Goal: Task Accomplishment & Management: Use online tool/utility

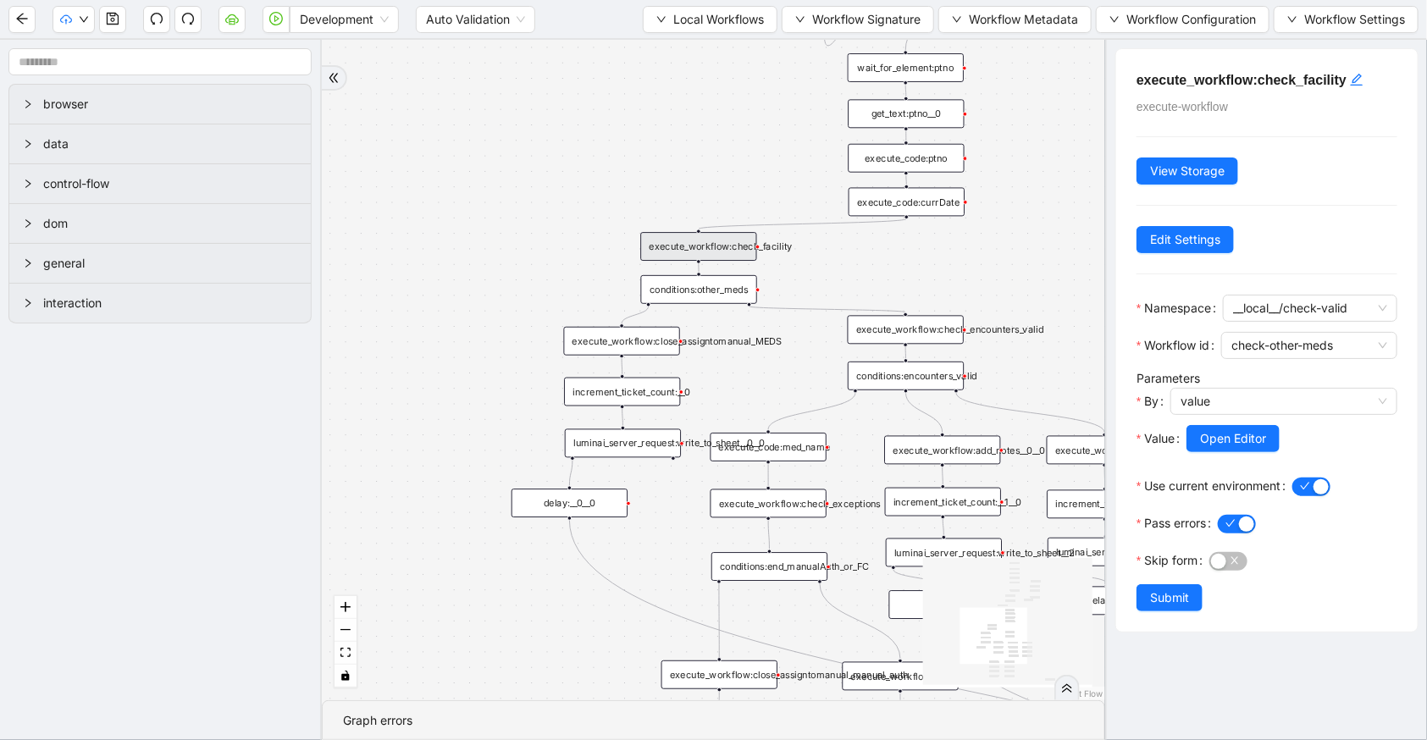
drag, startPoint x: 545, startPoint y: 298, endPoint x: 553, endPoint y: 275, distance: 24.4
click at [540, 291] on div "trigger execute_workflow:check_exceptions execute_workflow:add_notes__0 luminai…" at bounding box center [714, 370] width 784 height 661
click at [697, 25] on span "Local Workflows" at bounding box center [718, 19] width 91 height 19
click at [711, 41] on li "Select" at bounding box center [704, 51] width 130 height 27
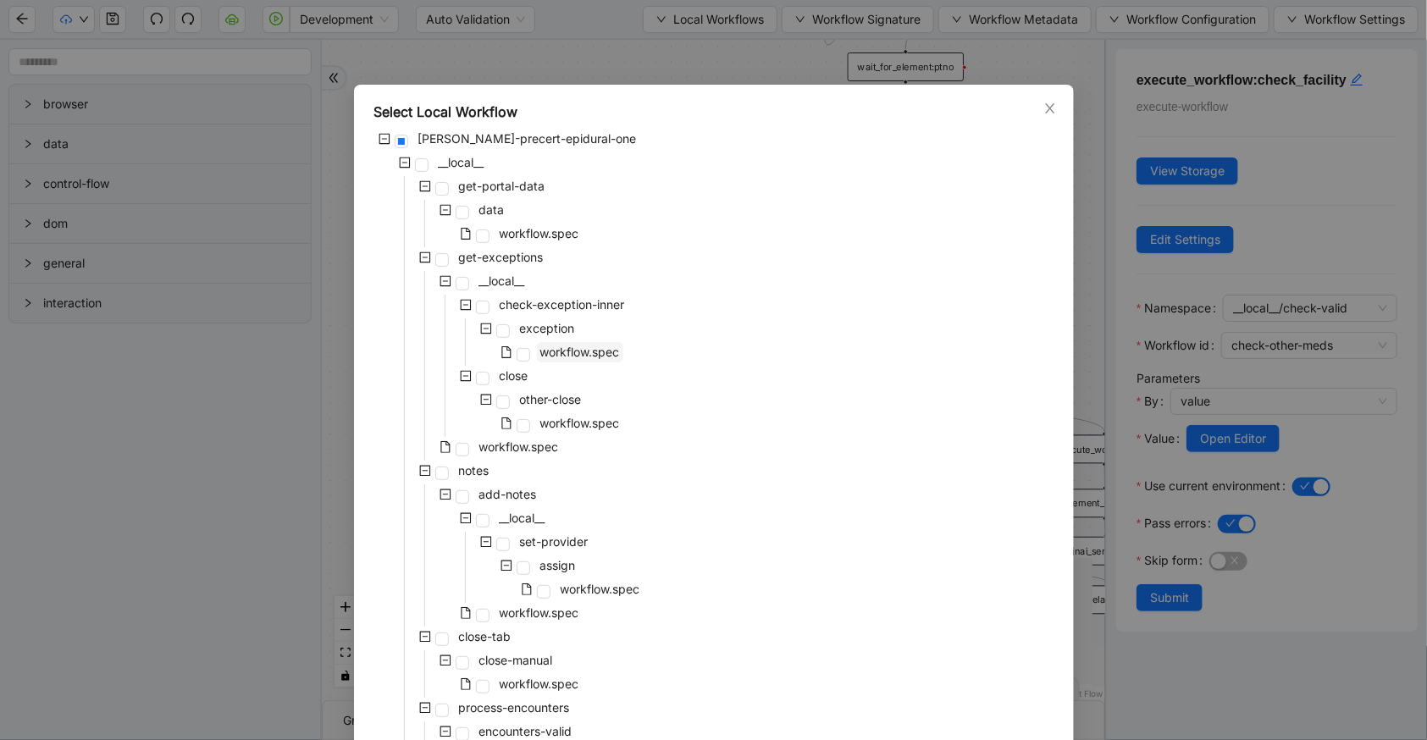
click at [575, 346] on span "workflow.spec" at bounding box center [580, 352] width 80 height 14
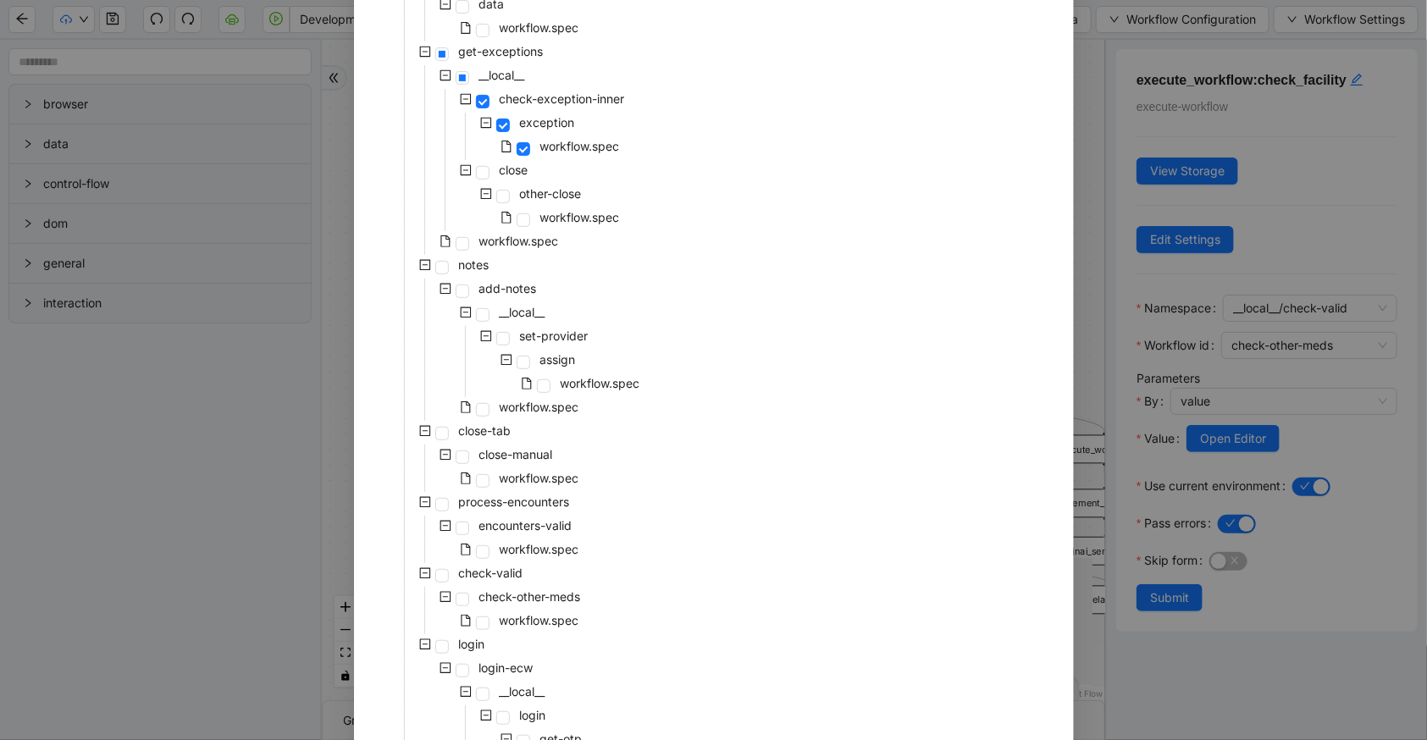
scroll to position [364, 0]
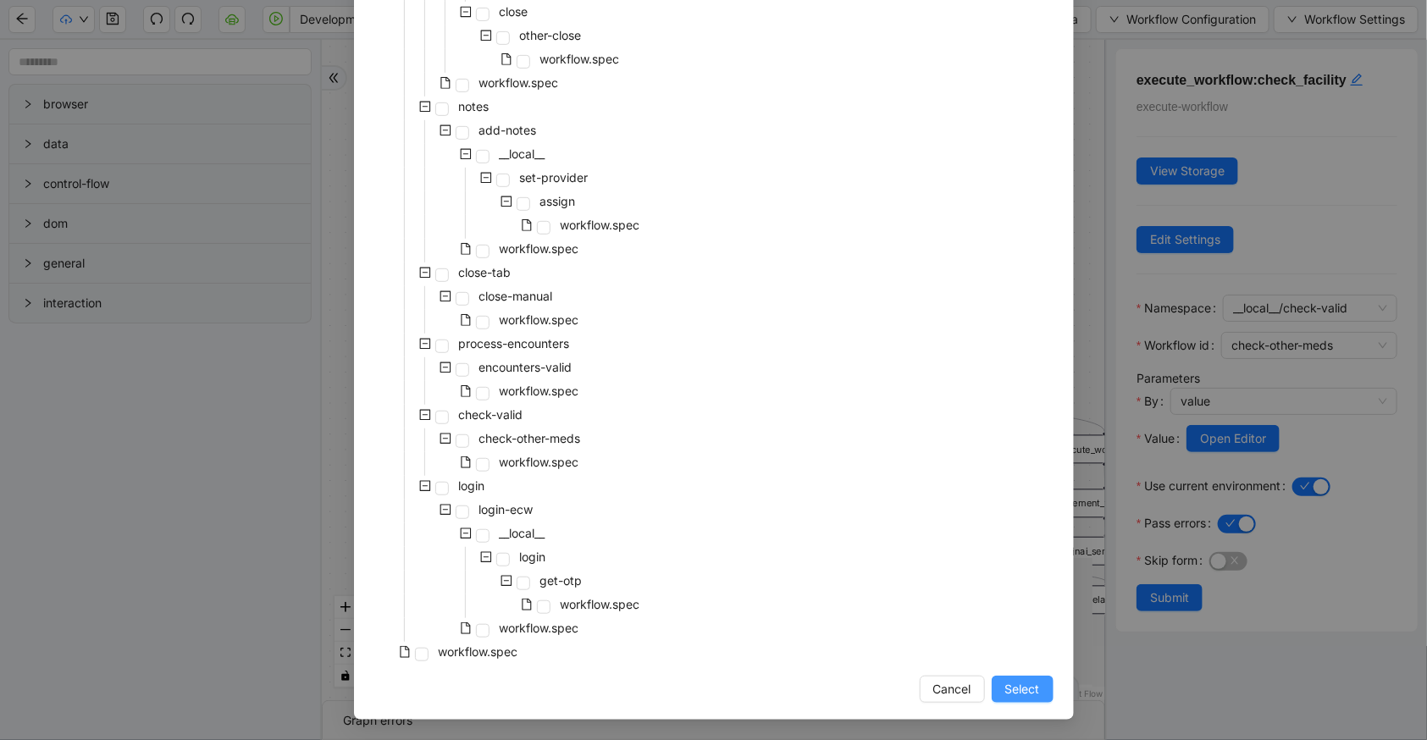
click at [1006, 686] on span "Select" at bounding box center [1022, 689] width 35 height 19
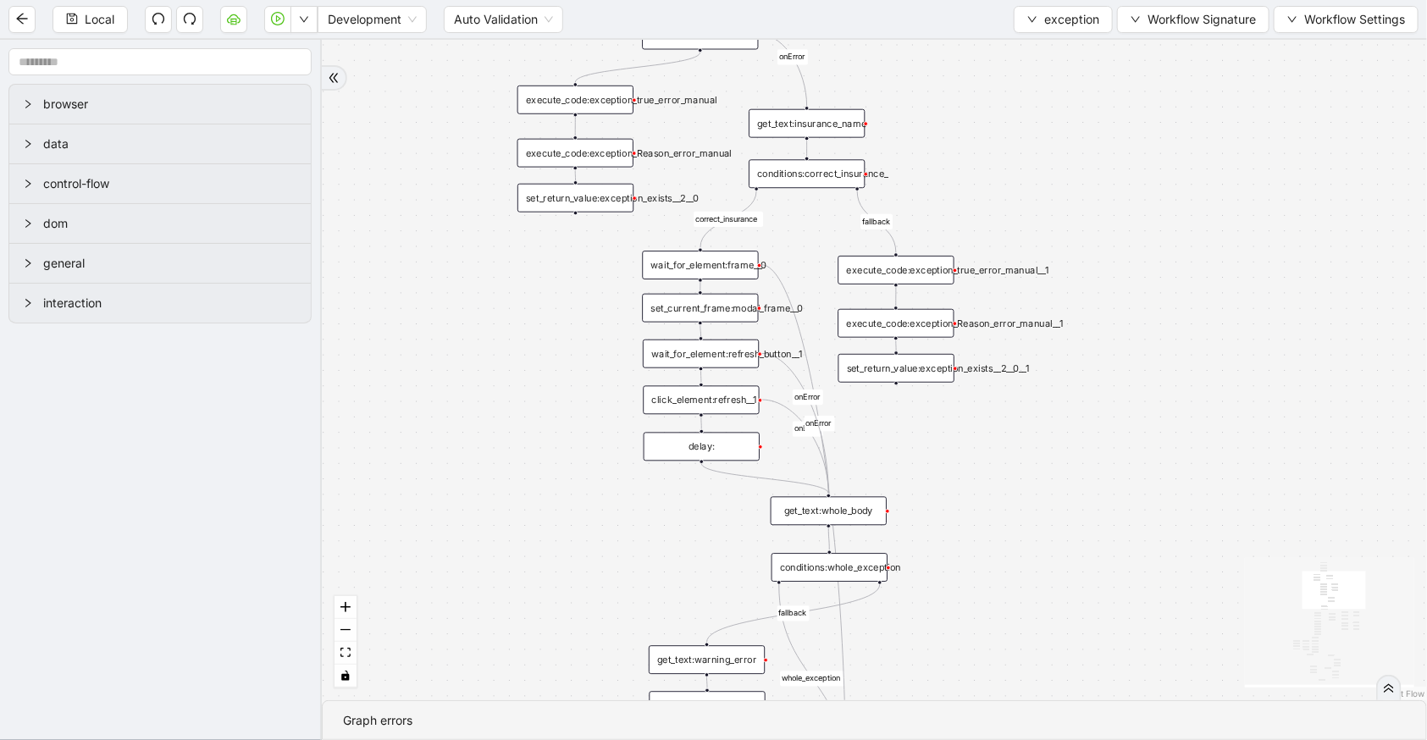
drag, startPoint x: 970, startPoint y: 313, endPoint x: 969, endPoint y: 37, distance: 275.3
click at [969, 41] on div "no_warning_text fallback fallback table_exists fallback whole_exception fallbac…" at bounding box center [874, 370] width 1105 height 661
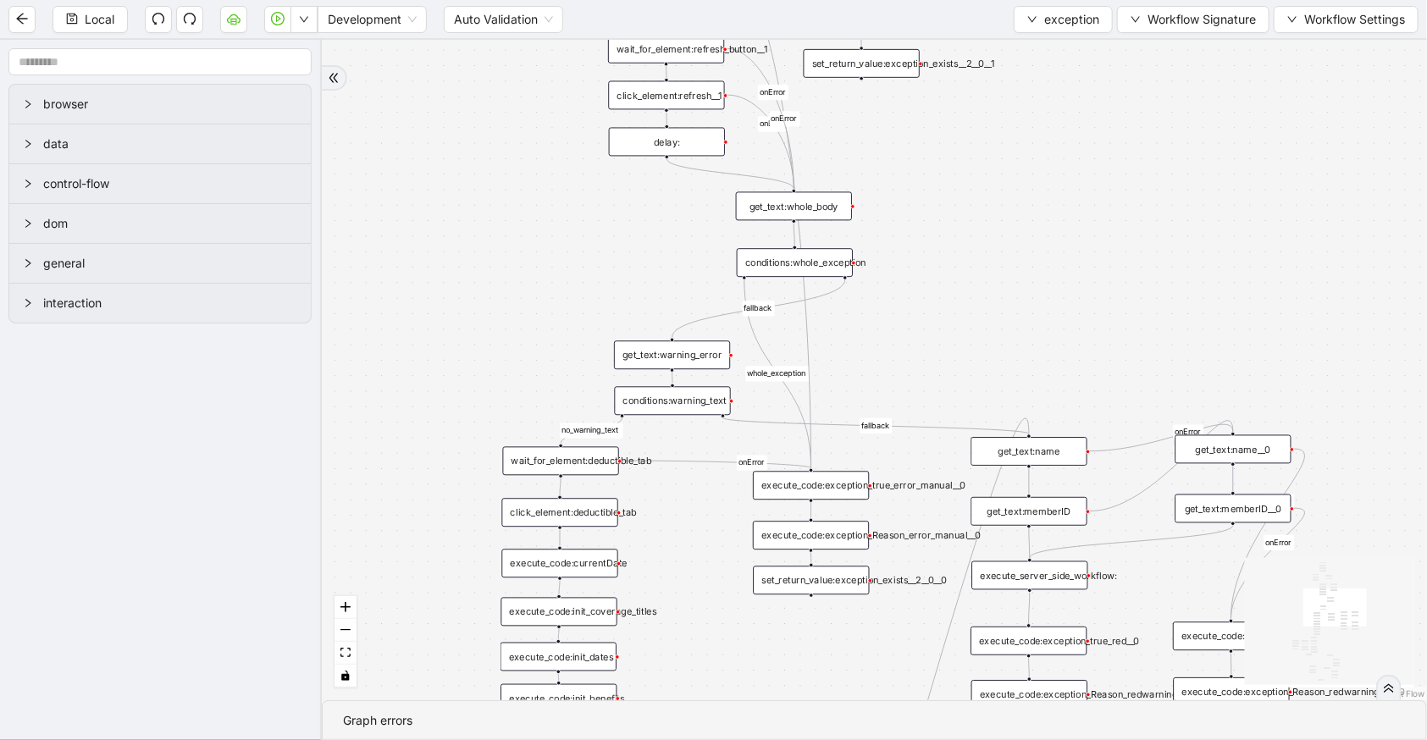
drag, startPoint x: 1021, startPoint y: 490, endPoint x: 1001, endPoint y: 294, distance: 196.6
click at [1001, 294] on div "no_warning_text fallback fallback table_exists fallback whole_exception fallbac…" at bounding box center [874, 370] width 1105 height 661
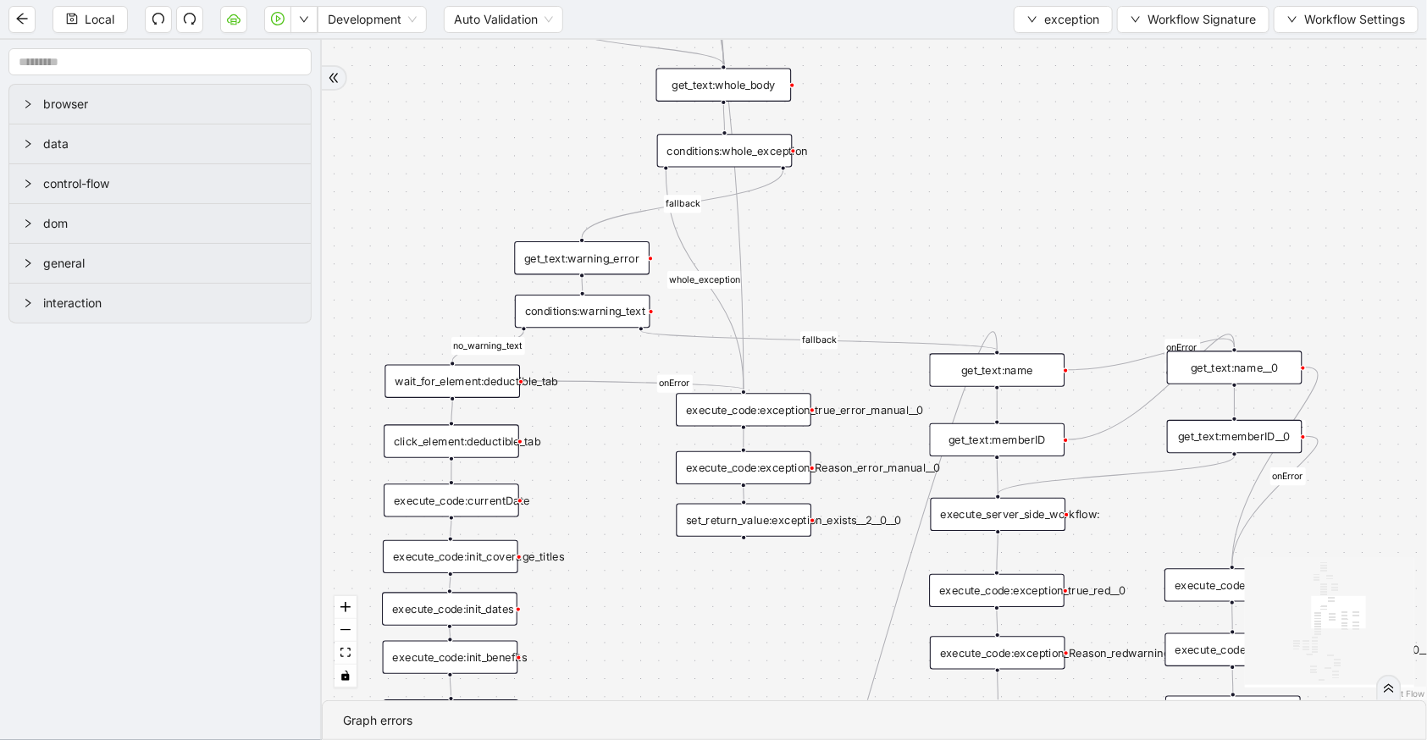
click at [1043, 518] on div "execute_server_side_workflow:" at bounding box center [999, 514] width 136 height 33
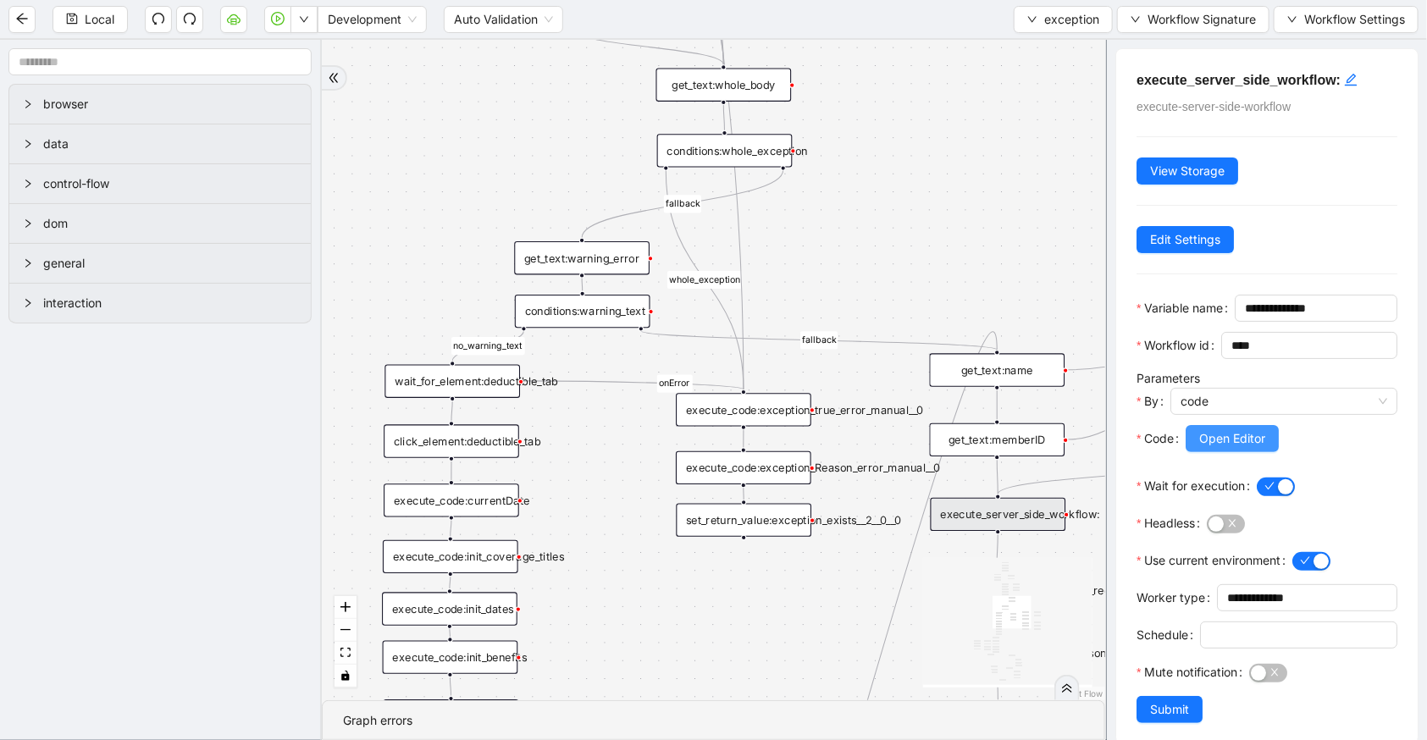
click at [1217, 448] on span "Open Editor" at bounding box center [1232, 438] width 66 height 19
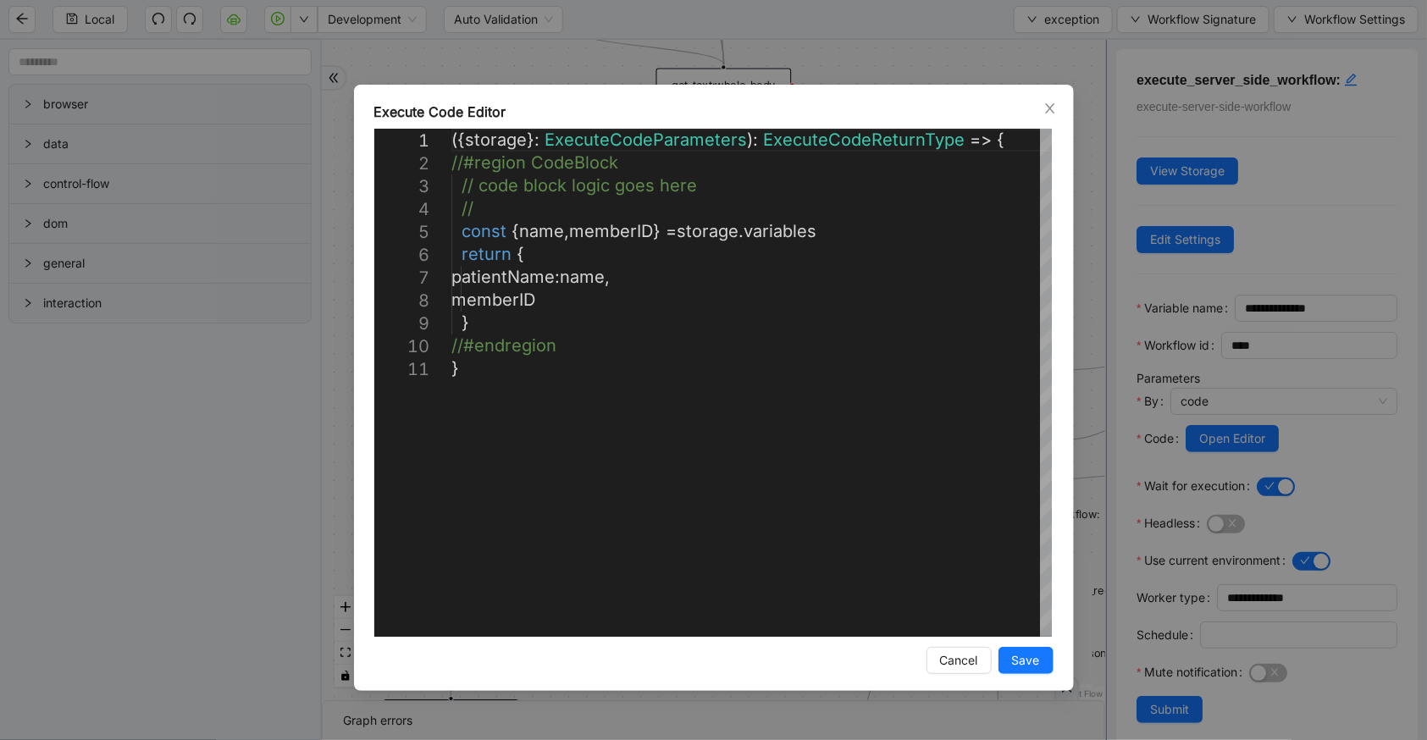
click at [789, 54] on div "**********" at bounding box center [713, 370] width 1427 height 740
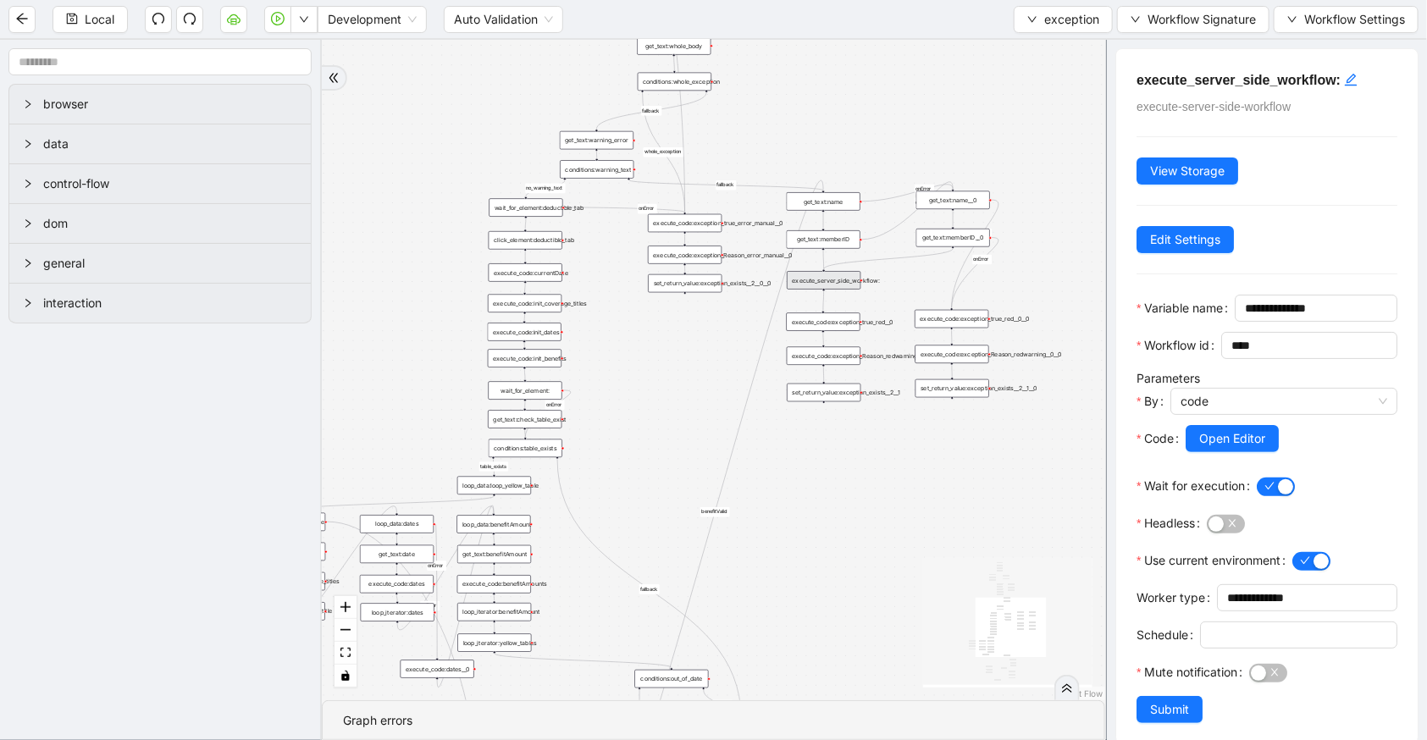
drag, startPoint x: 712, startPoint y: 504, endPoint x: 679, endPoint y: 328, distance: 179.3
click at [655, 329] on div "no_warning_text fallback fallback table_exists fallback whole_exception fallbac…" at bounding box center [714, 370] width 784 height 661
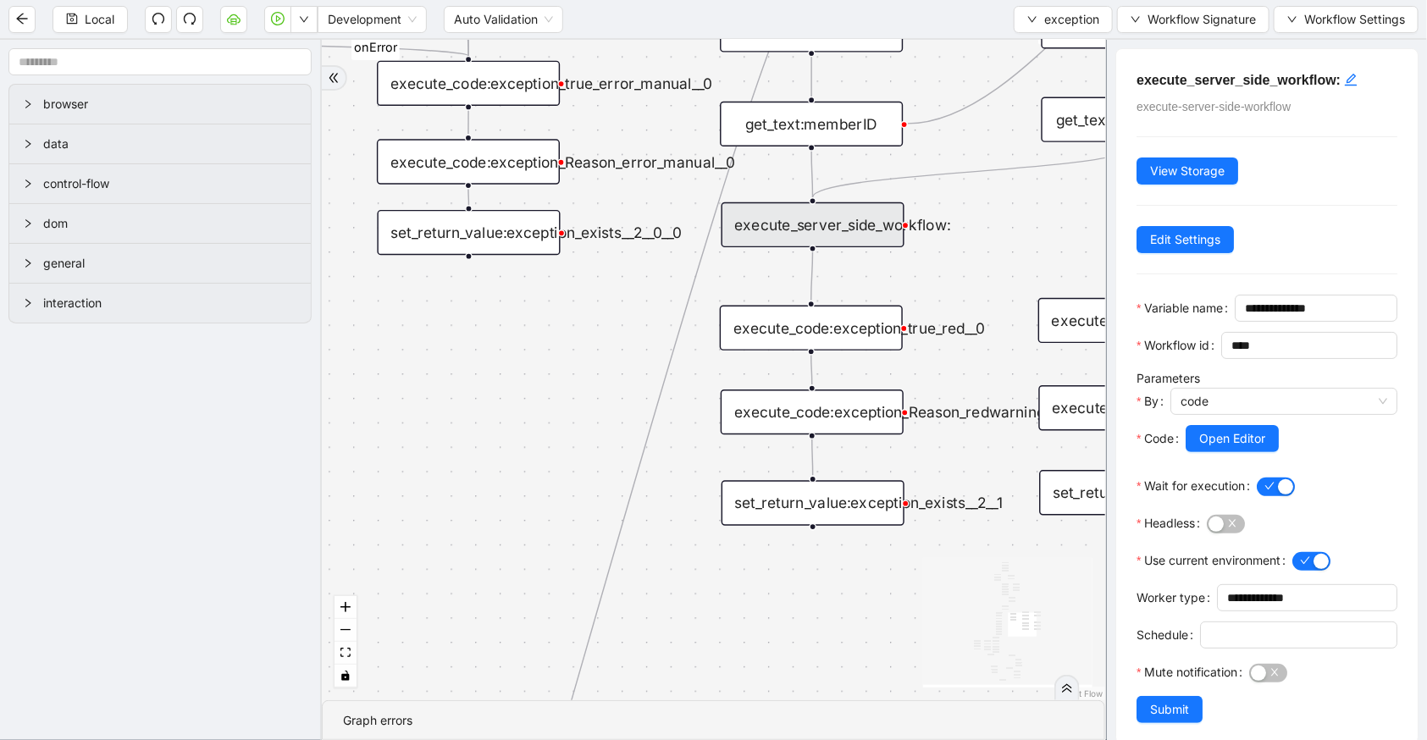
click at [831, 323] on div "execute_code:exception_true_red__0" at bounding box center [811, 328] width 183 height 45
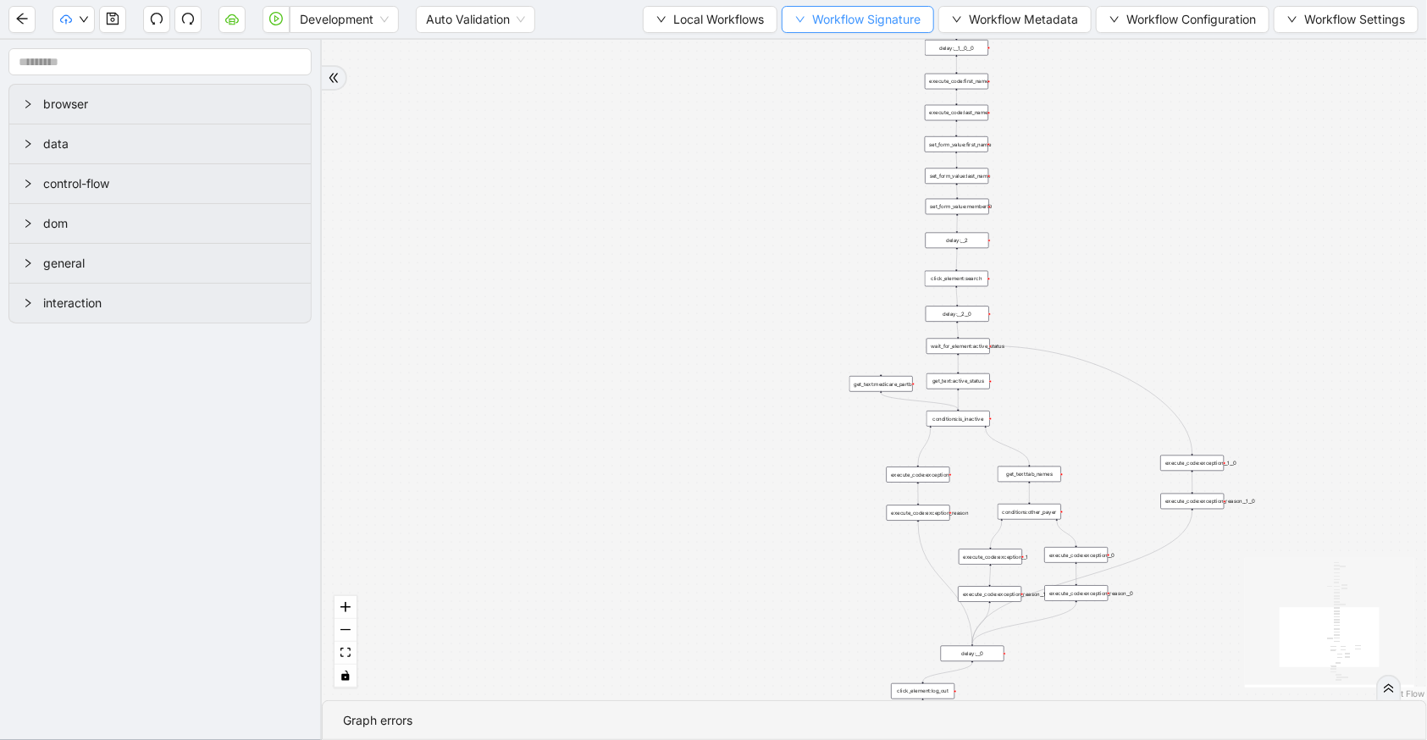
click at [889, 18] on span "Workflow Signature" at bounding box center [866, 19] width 108 height 19
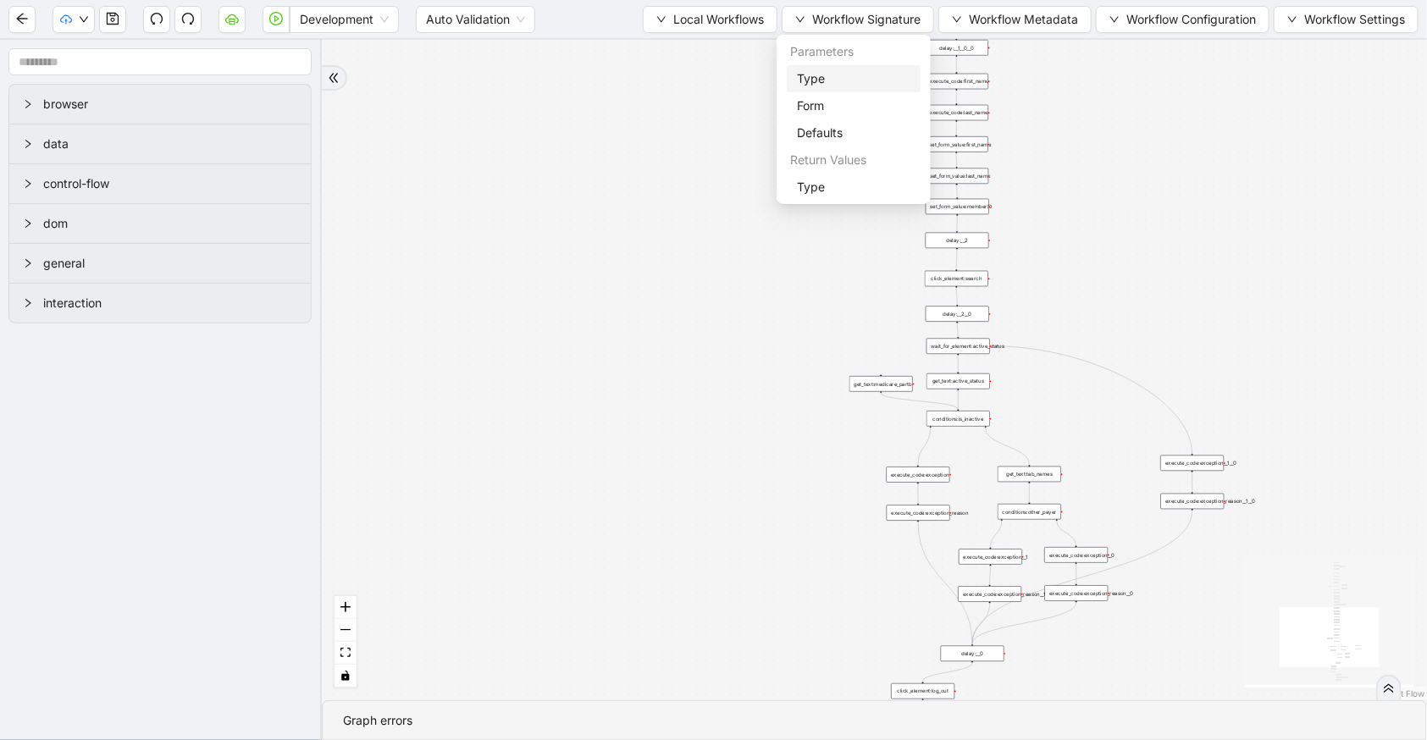
click at [856, 74] on span "Type" at bounding box center [854, 78] width 114 height 19
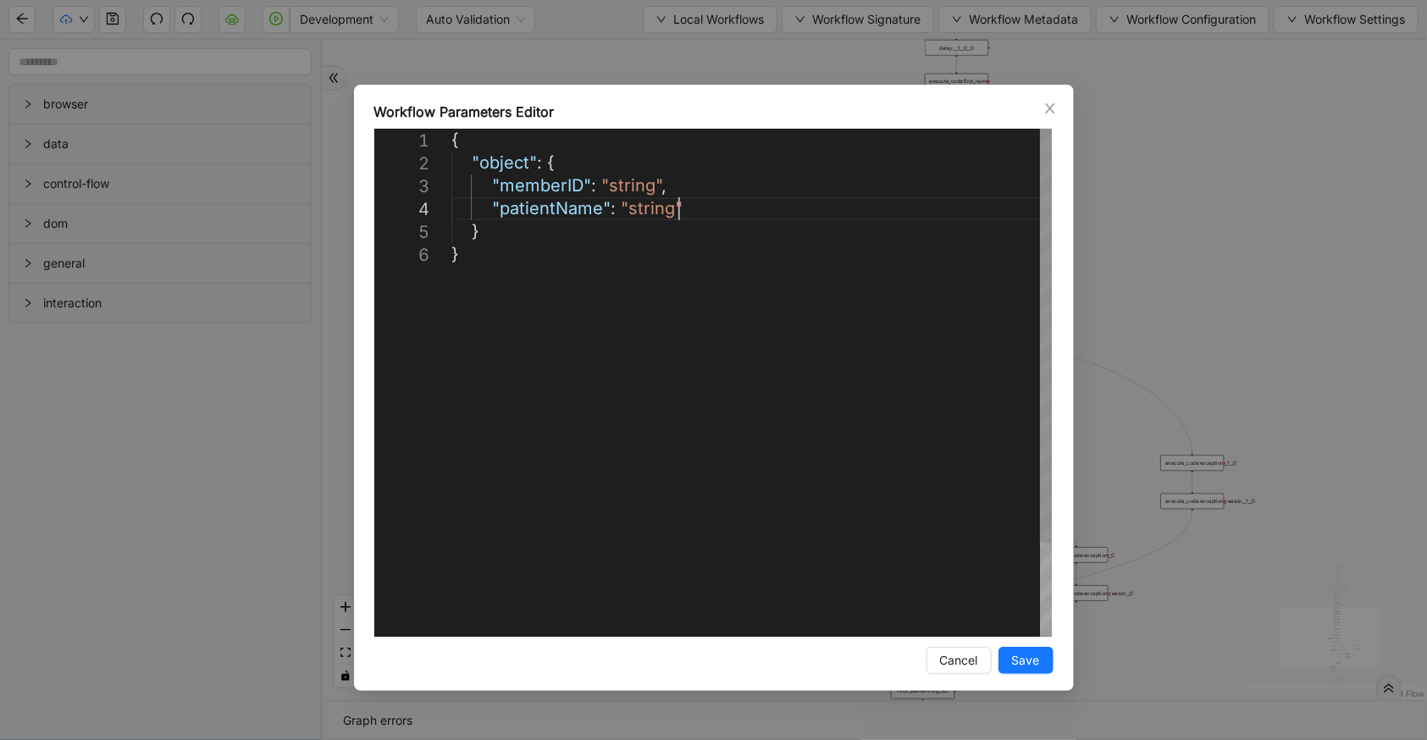
scroll to position [0, 8]
drag, startPoint x: 688, startPoint y: 214, endPoint x: 443, endPoint y: 182, distance: 246.9
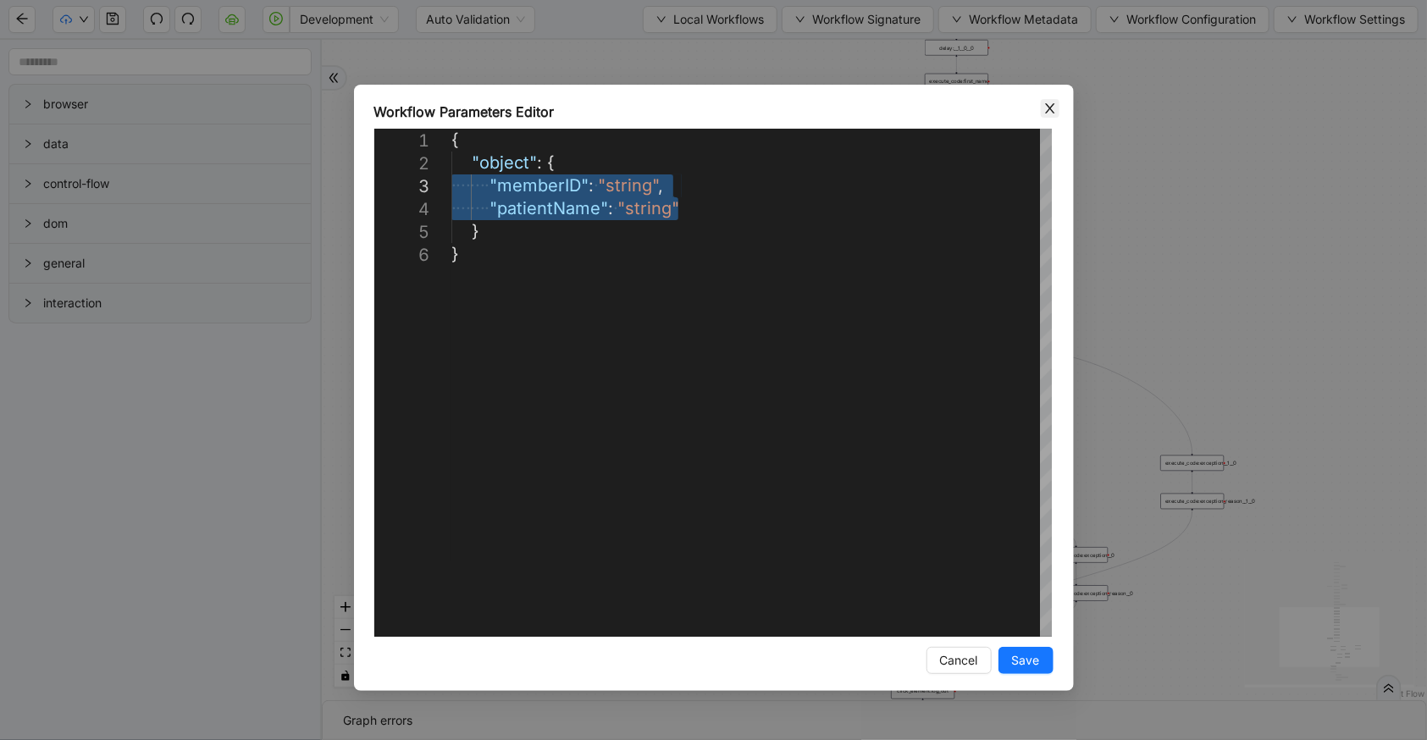
click at [1049, 113] on icon "close" at bounding box center [1051, 109] width 14 height 14
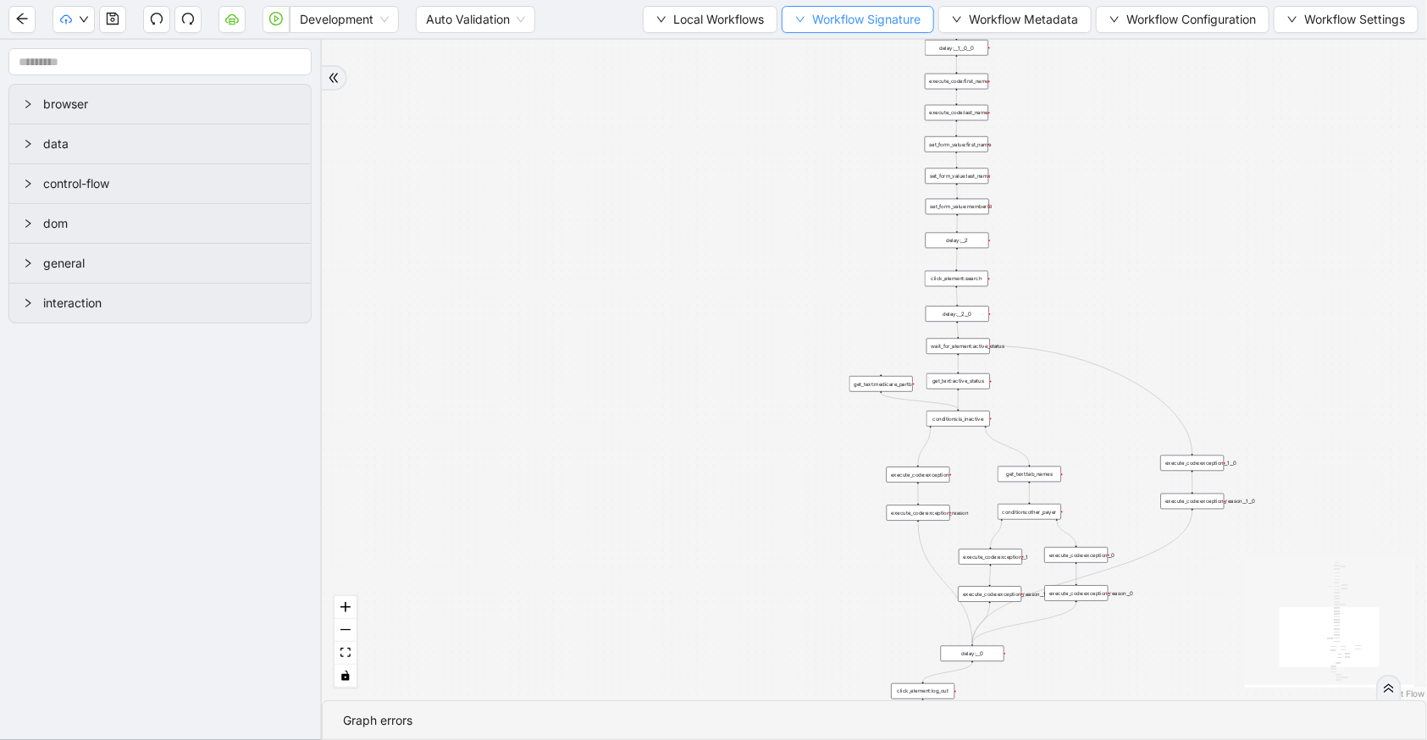
click at [867, 30] on button "Workflow Signature" at bounding box center [858, 19] width 152 height 27
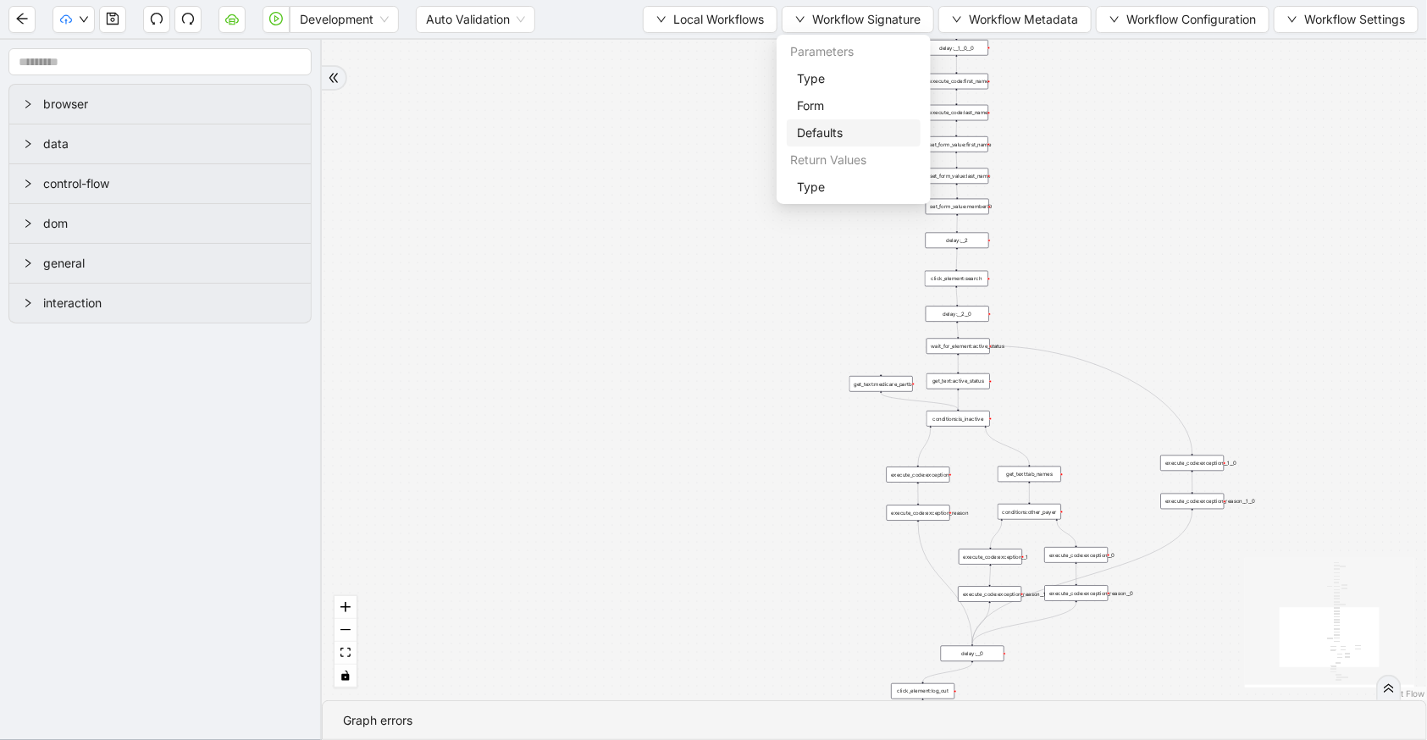
click at [838, 141] on span "Defaults" at bounding box center [854, 133] width 114 height 19
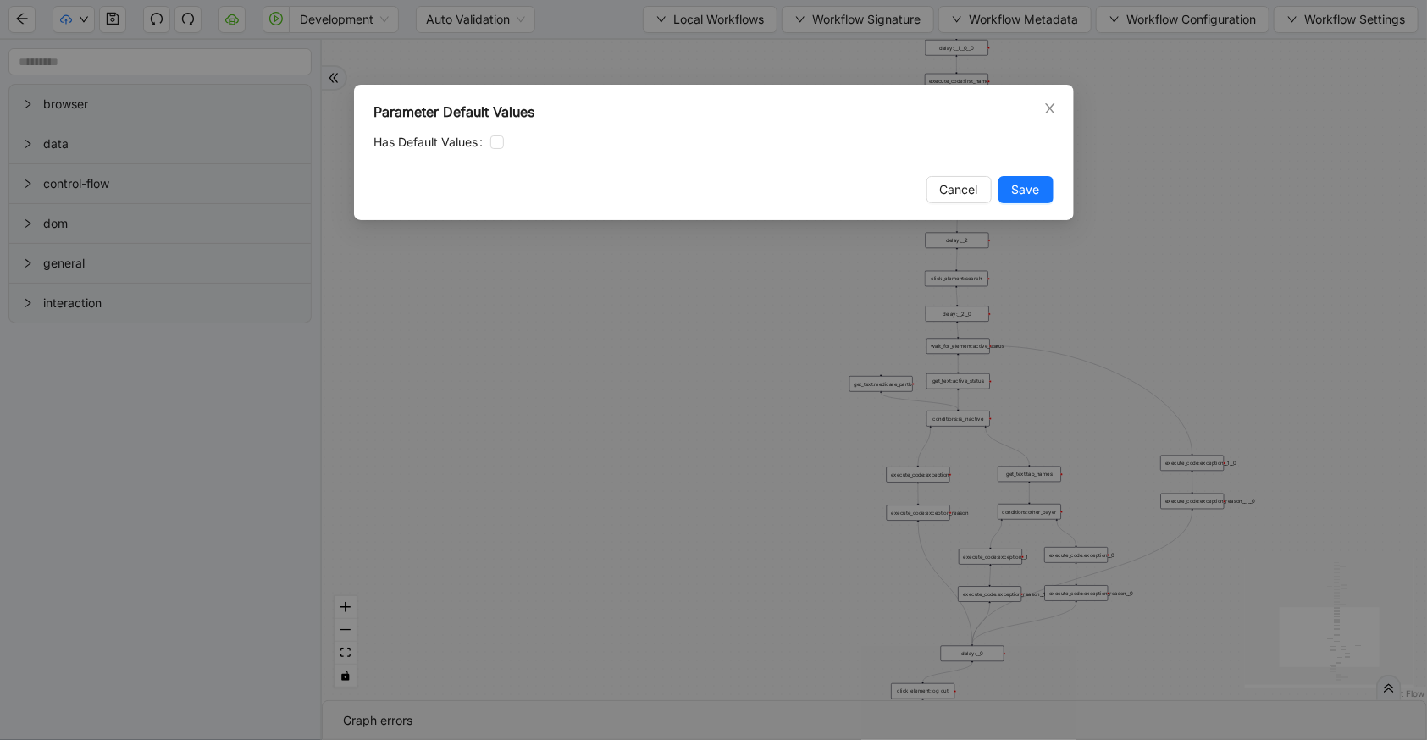
click at [1050, 118] on div "Parameter Default Values" at bounding box center [713, 112] width 679 height 20
click at [1047, 108] on icon "close" at bounding box center [1051, 109] width 14 height 14
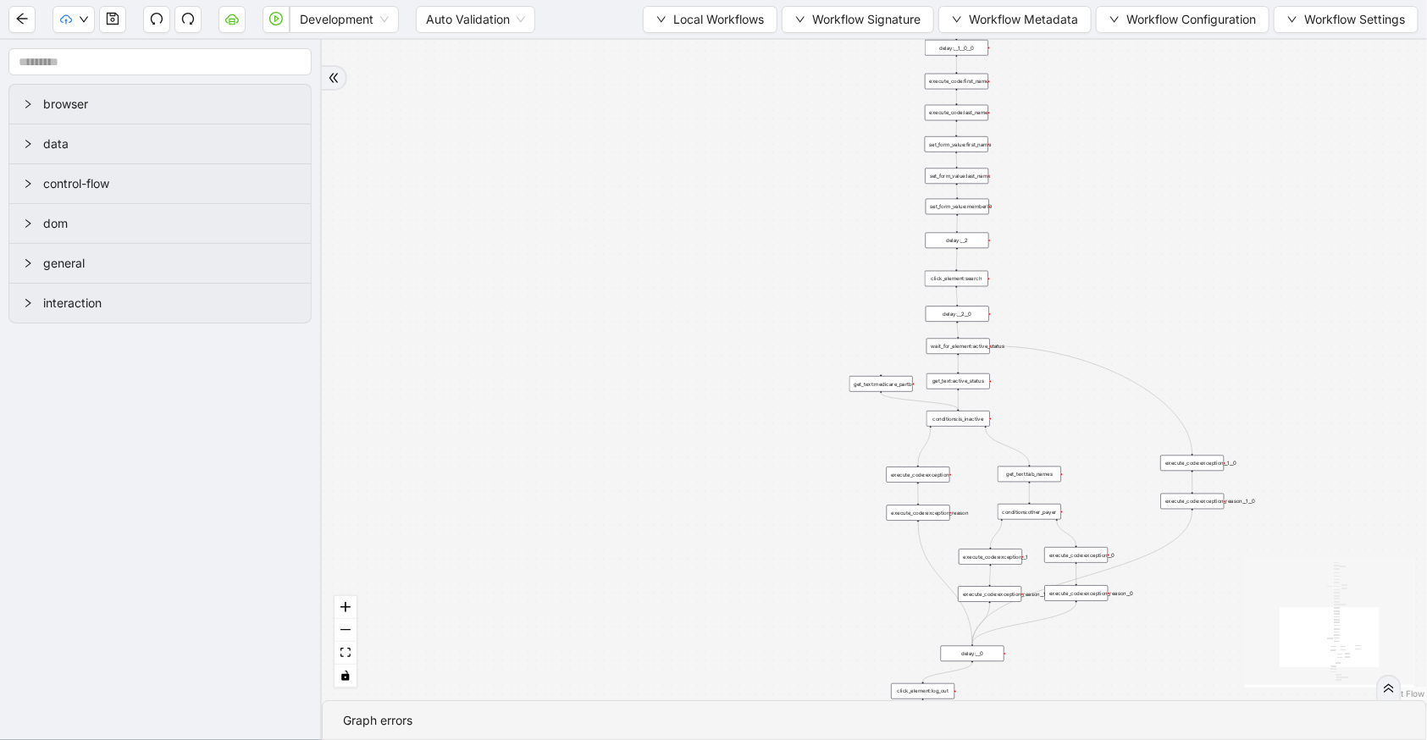
drag, startPoint x: 307, startPoint y: 25, endPoint x: 308, endPoint y: 34, distance: 8.6
click at [307, 25] on span "Development" at bounding box center [344, 19] width 89 height 25
click at [321, 83] on div "Production" at bounding box center [344, 80] width 82 height 19
click at [269, 19] on icon "play-circle" at bounding box center [276, 19] width 14 height 14
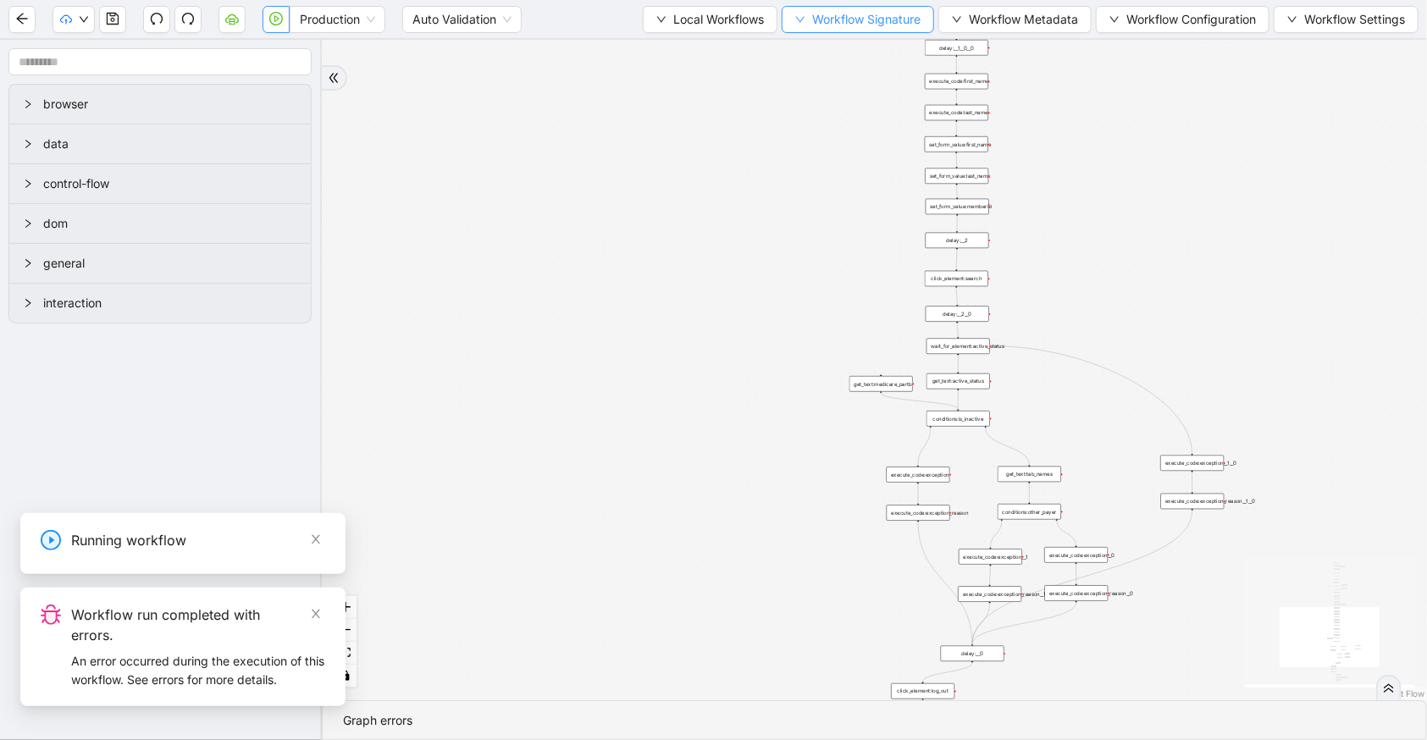
click at [911, 25] on span "Workflow Signature" at bounding box center [866, 19] width 108 height 19
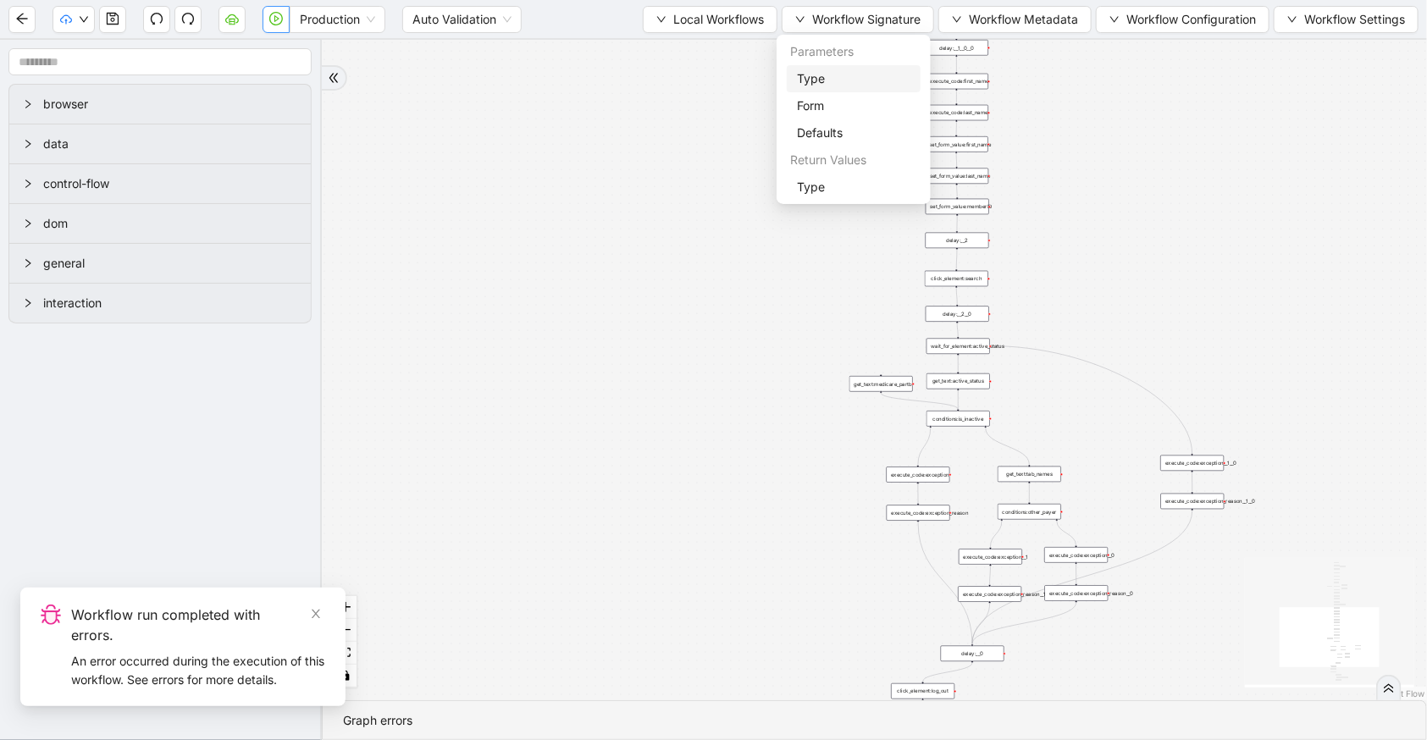
click at [880, 75] on span "Type" at bounding box center [854, 78] width 114 height 19
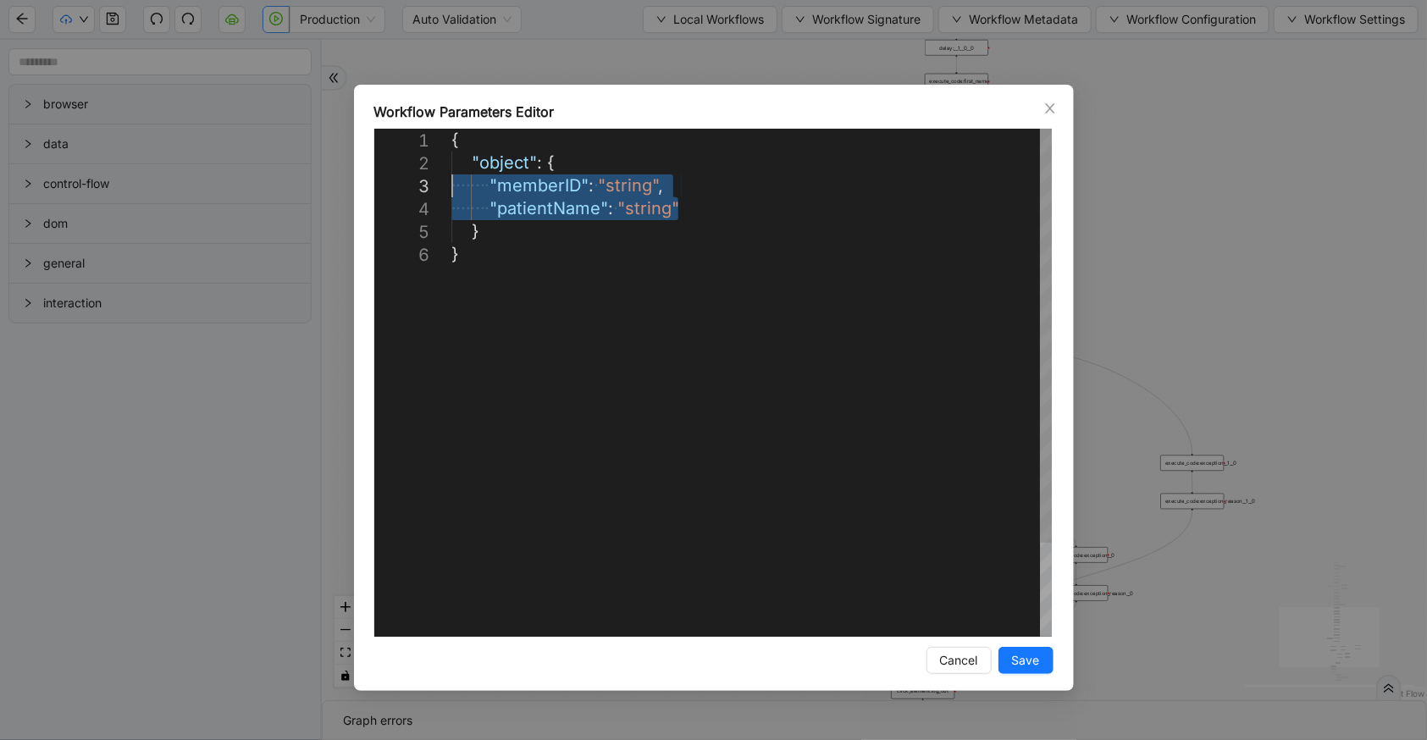
drag, startPoint x: 710, startPoint y: 213, endPoint x: 431, endPoint y: 186, distance: 280.1
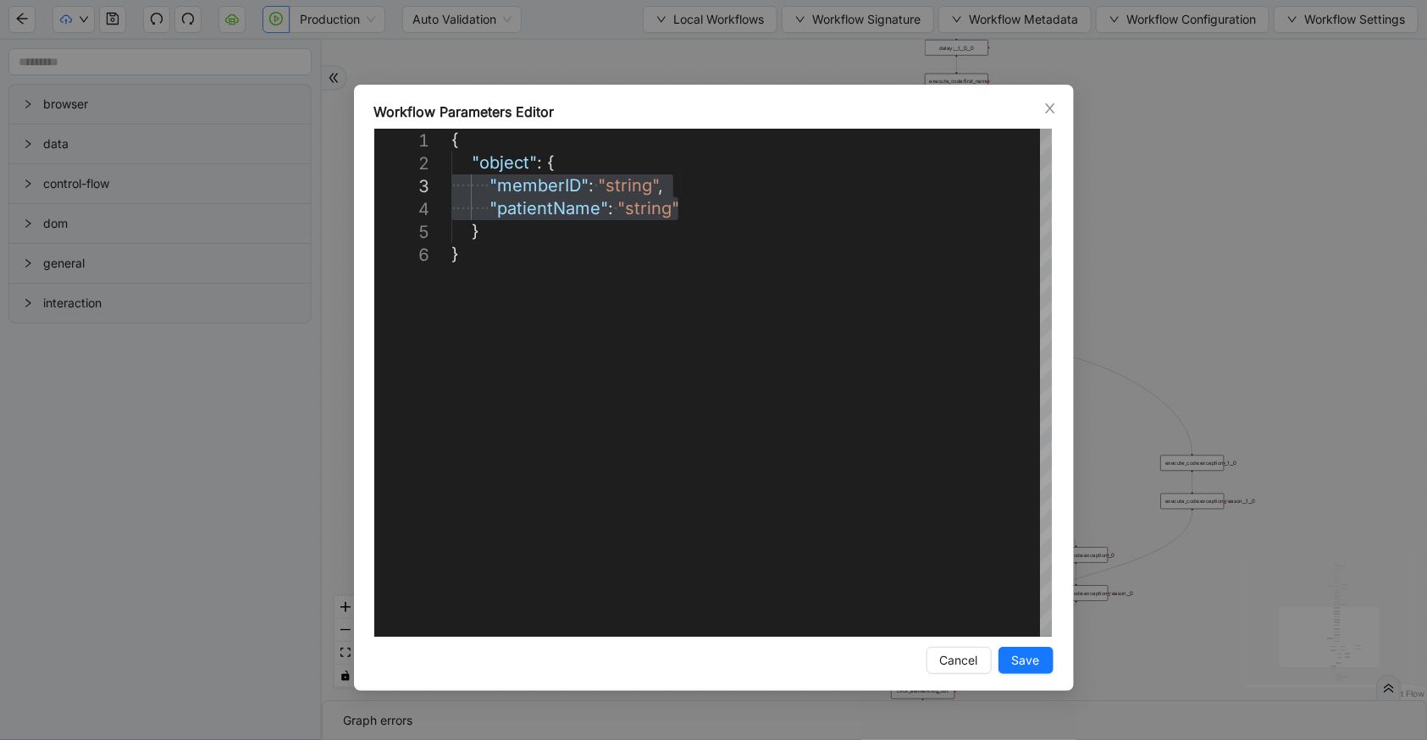
click at [883, 69] on div "**********" at bounding box center [713, 370] width 1427 height 740
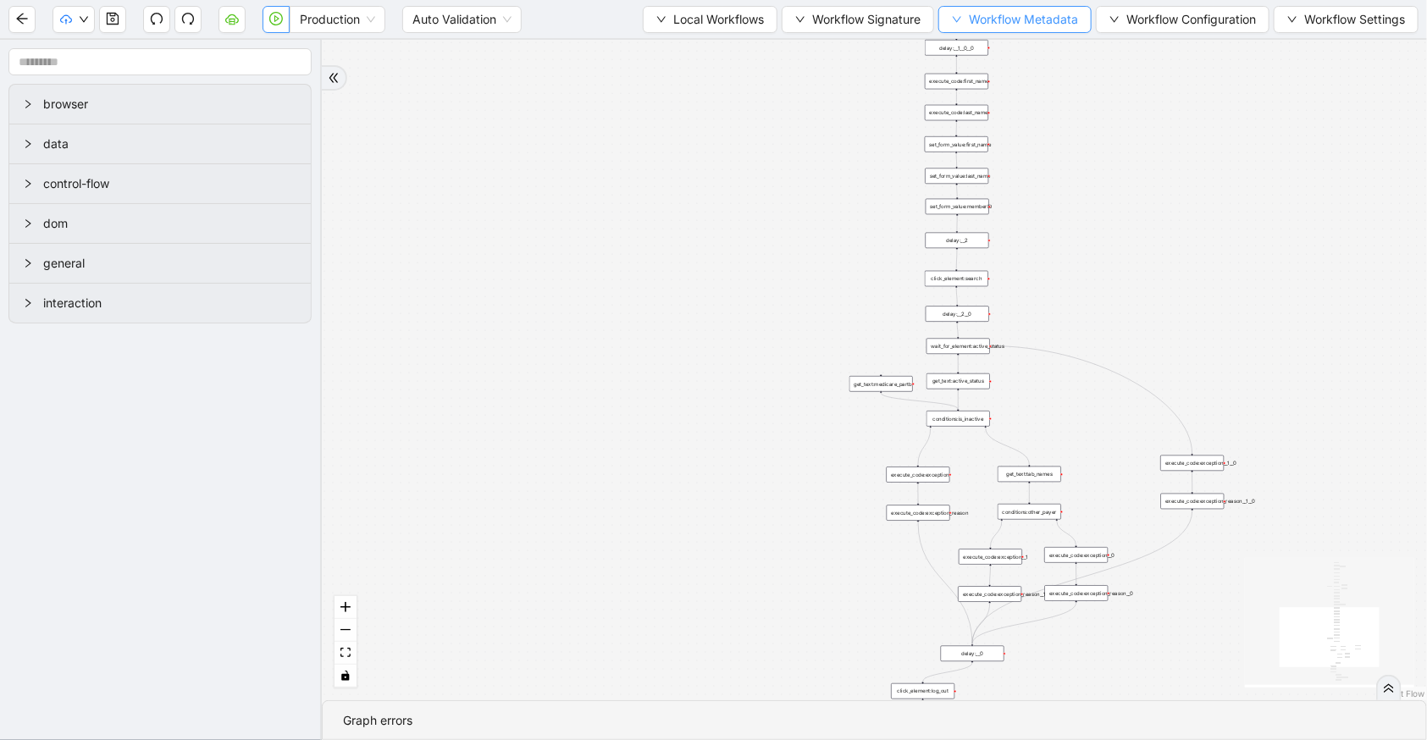
click at [1005, 25] on span "Workflow Metadata" at bounding box center [1023, 19] width 109 height 19
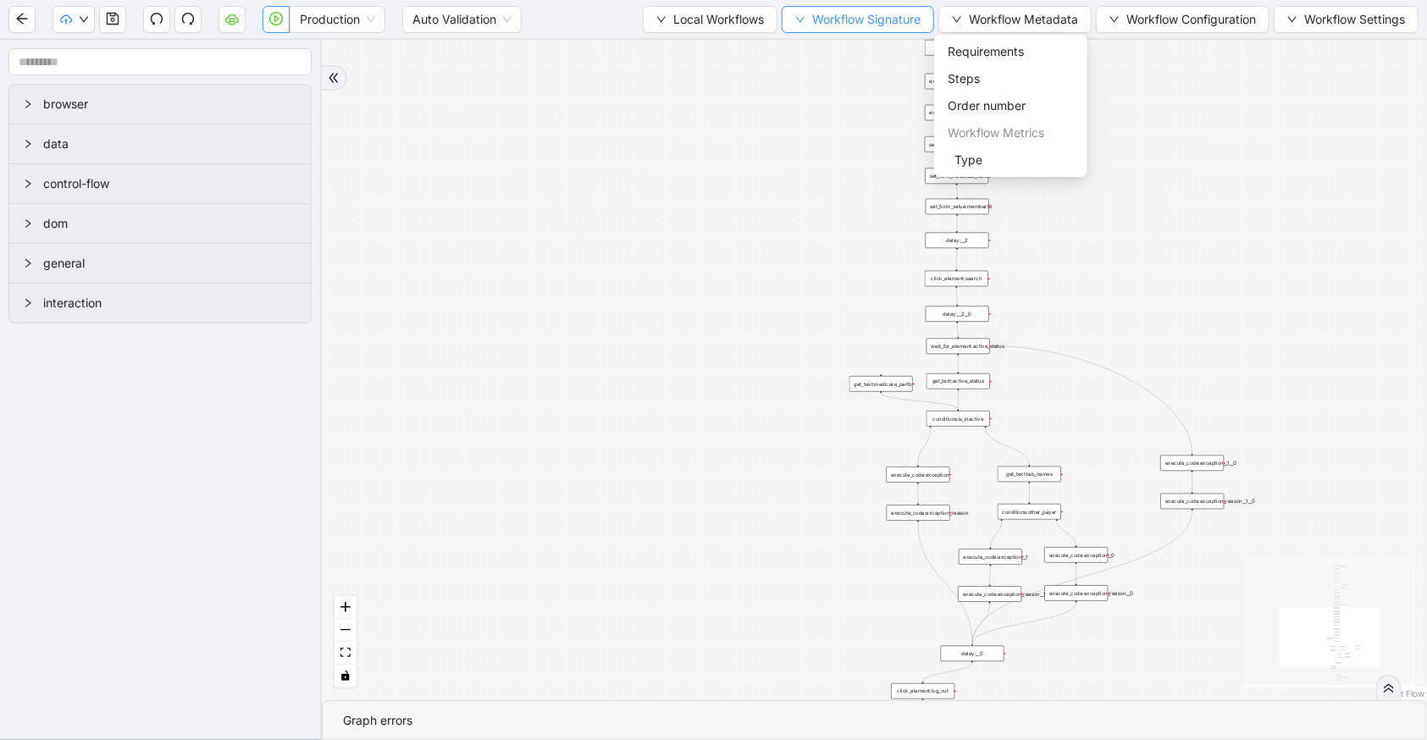
click at [878, 15] on span "Workflow Signature" at bounding box center [866, 19] width 108 height 19
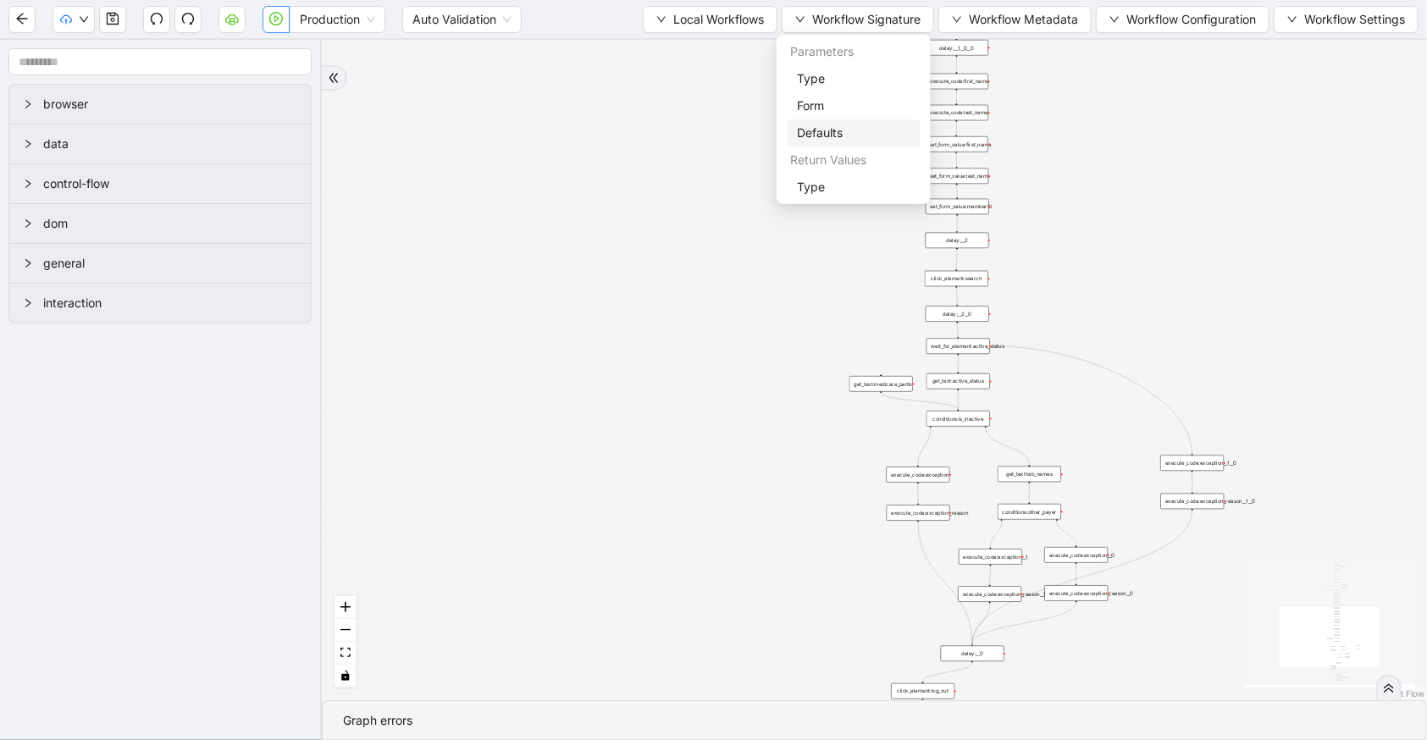
click at [838, 125] on span "Defaults" at bounding box center [854, 133] width 114 height 19
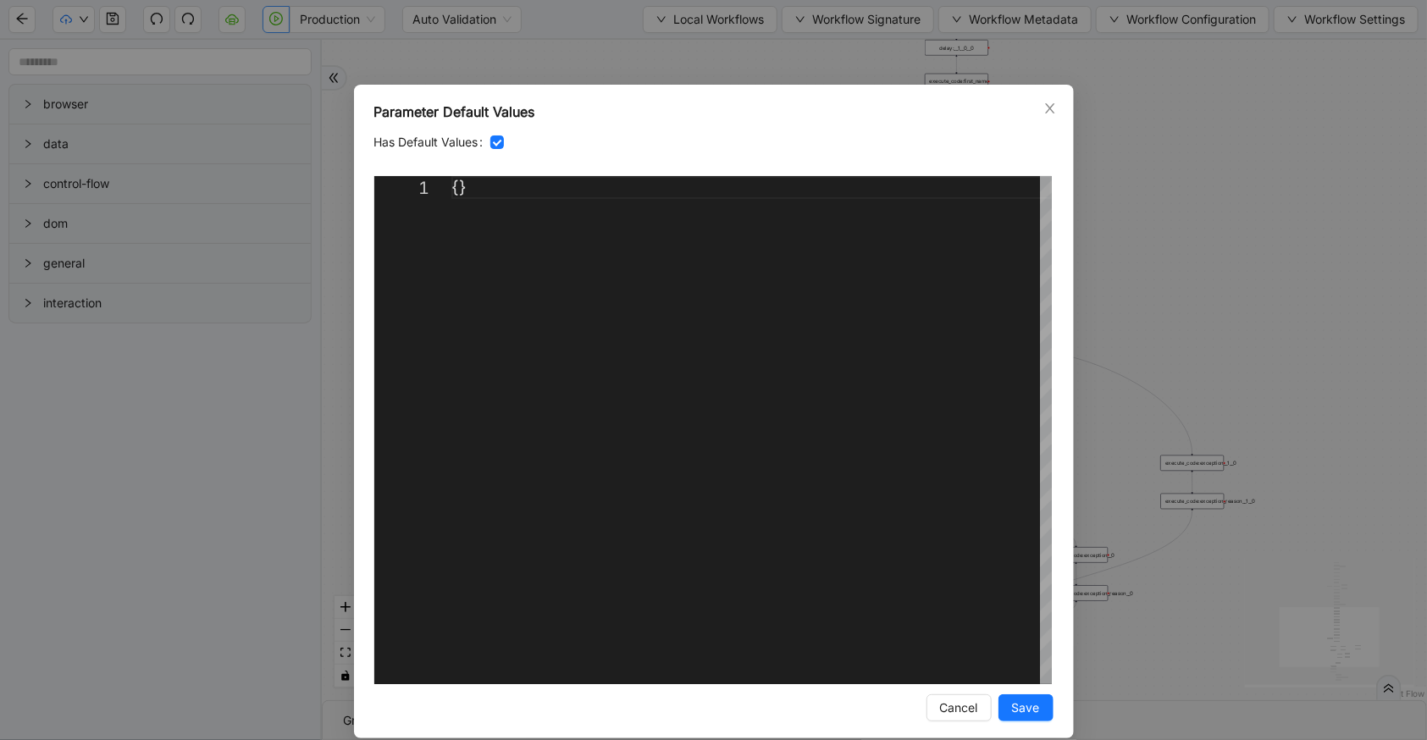
scroll to position [0, 19]
click at [451, 191] on div "{}" at bounding box center [751, 430] width 601 height 508
paste textarea "**********"
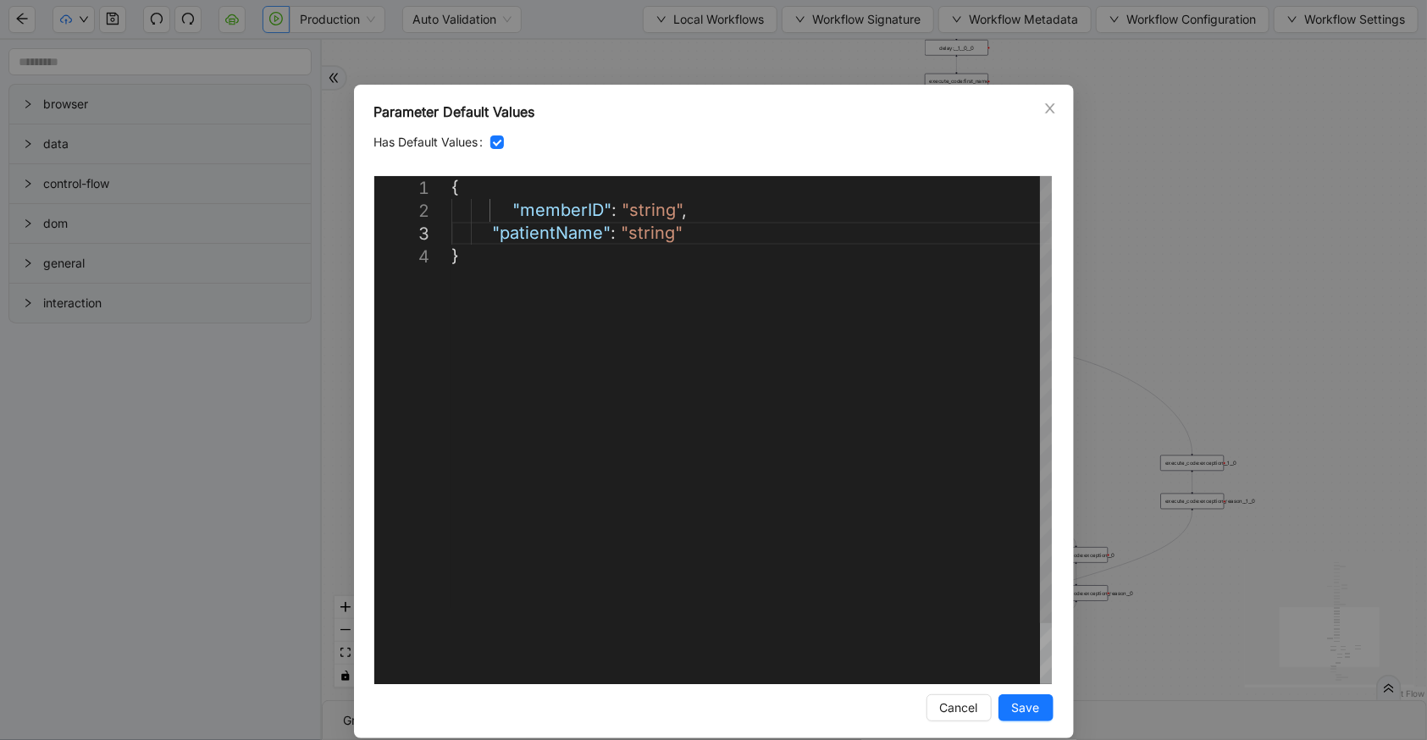
click at [652, 209] on div "{ "memberID" : "string" , "patientName" : "string" }" at bounding box center [751, 464] width 601 height 577
paste textarea "*******"
click at [615, 202] on div "{ "memberID" : "" 4 CP3C64XE02 "" , "patientName" : "string" }" at bounding box center [751, 464] width 601 height 577
click at [776, 213] on div "{ "memberID" : "[MEDICAL_ID]" ", " patientName ": " string " }" at bounding box center [751, 464] width 601 height 577
click at [640, 237] on div "{ "memberID" : "[MEDICAL_ID]" , "patientName" : "string" }" at bounding box center [751, 464] width 601 height 577
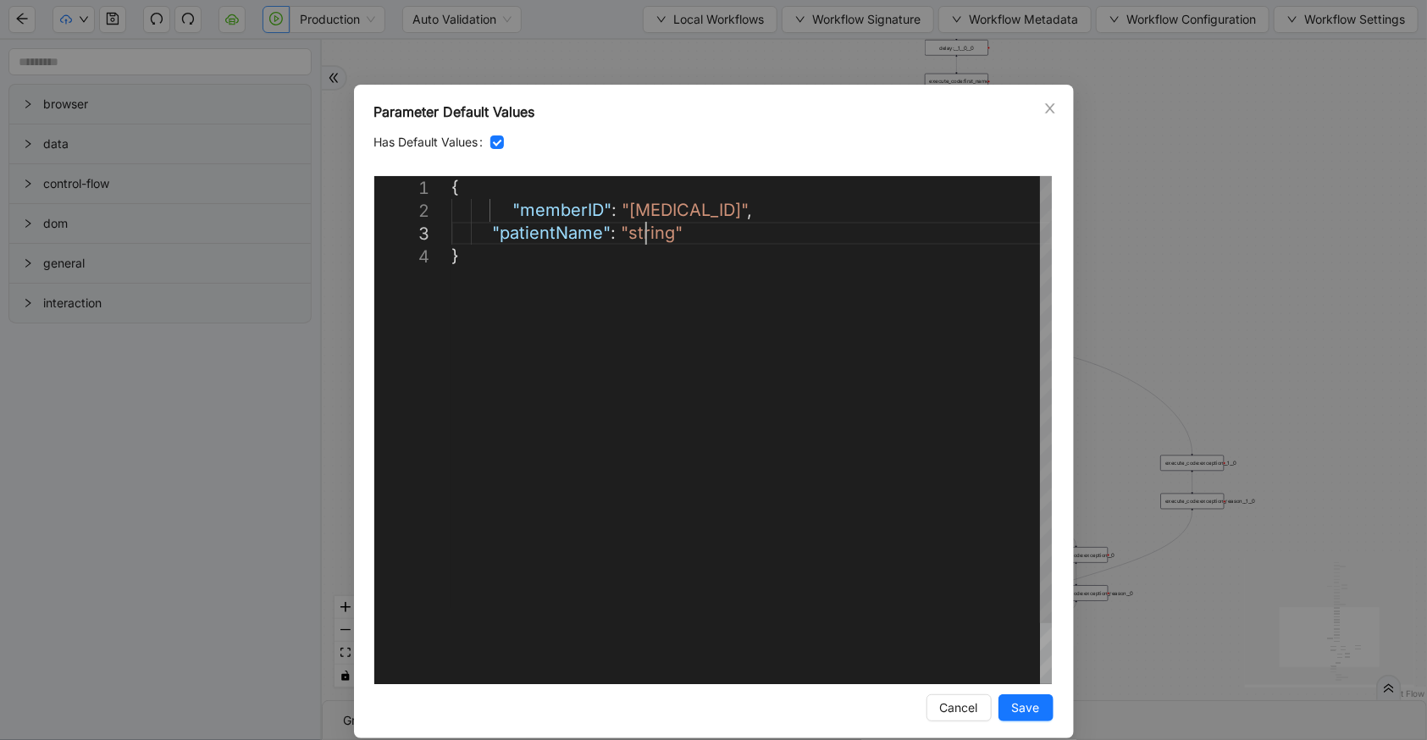
click at [640, 237] on div "{ "memberID" : "[MEDICAL_ID]" , "patientName" : "string" }" at bounding box center [751, 464] width 601 height 577
paste textarea "**********"
type textarea "**********"
click at [1016, 715] on span "Save" at bounding box center [1026, 708] width 28 height 19
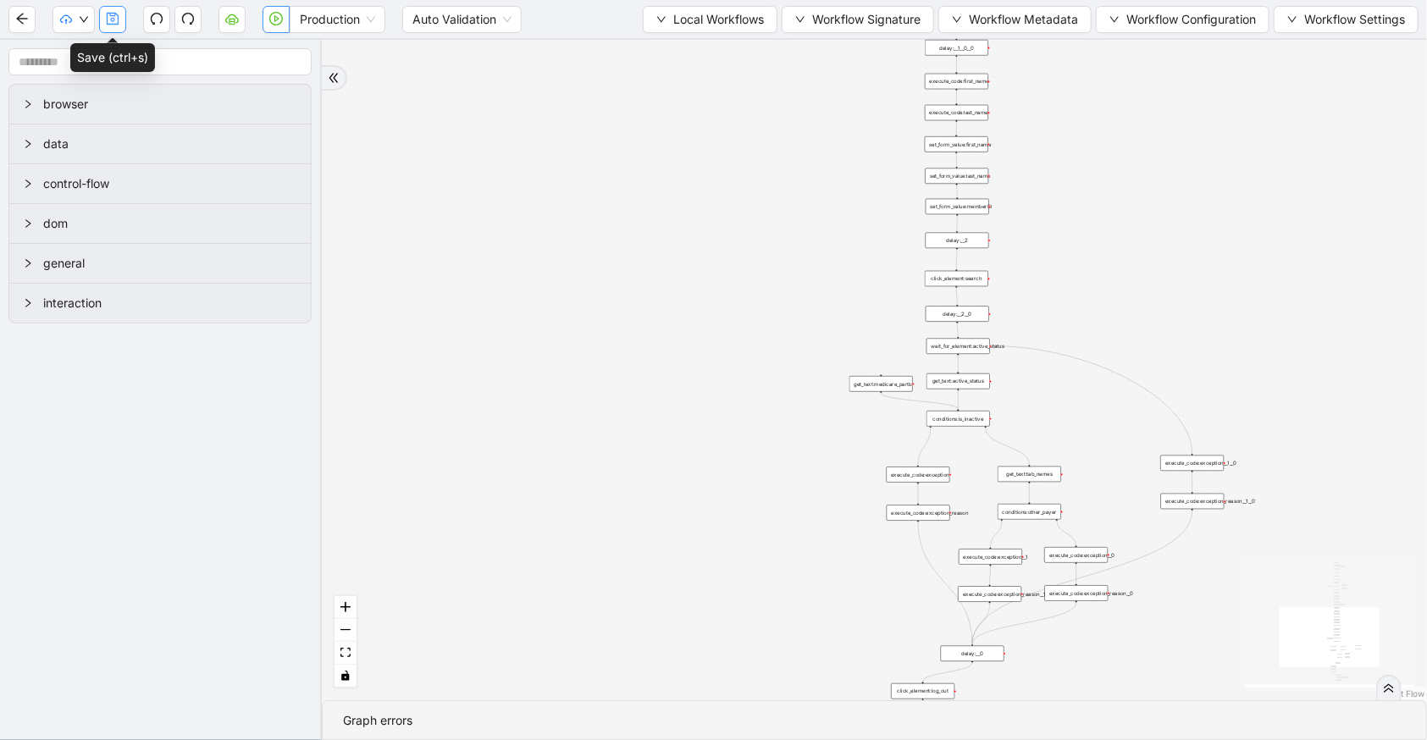
click at [113, 25] on button "button" at bounding box center [112, 19] width 27 height 27
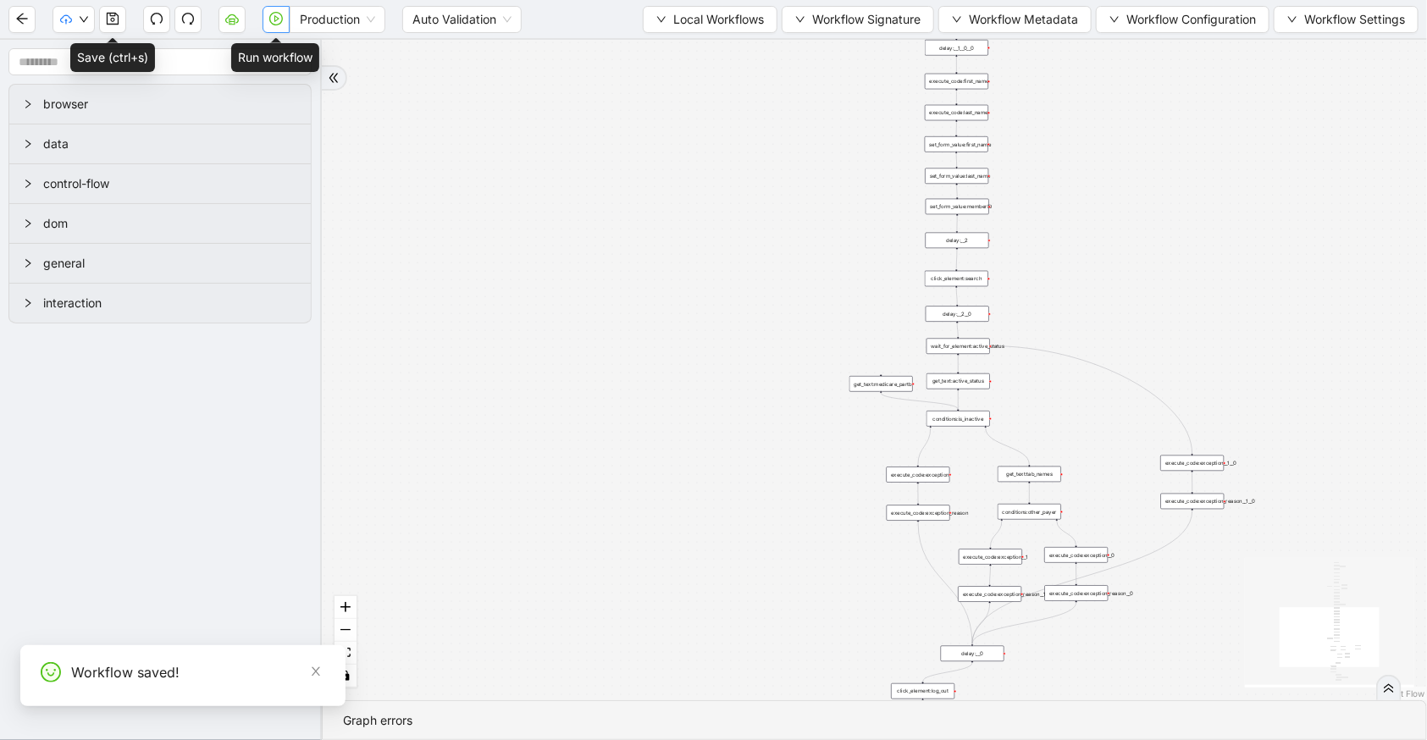
click at [280, 19] on icon "play-circle" at bounding box center [276, 19] width 14 height 14
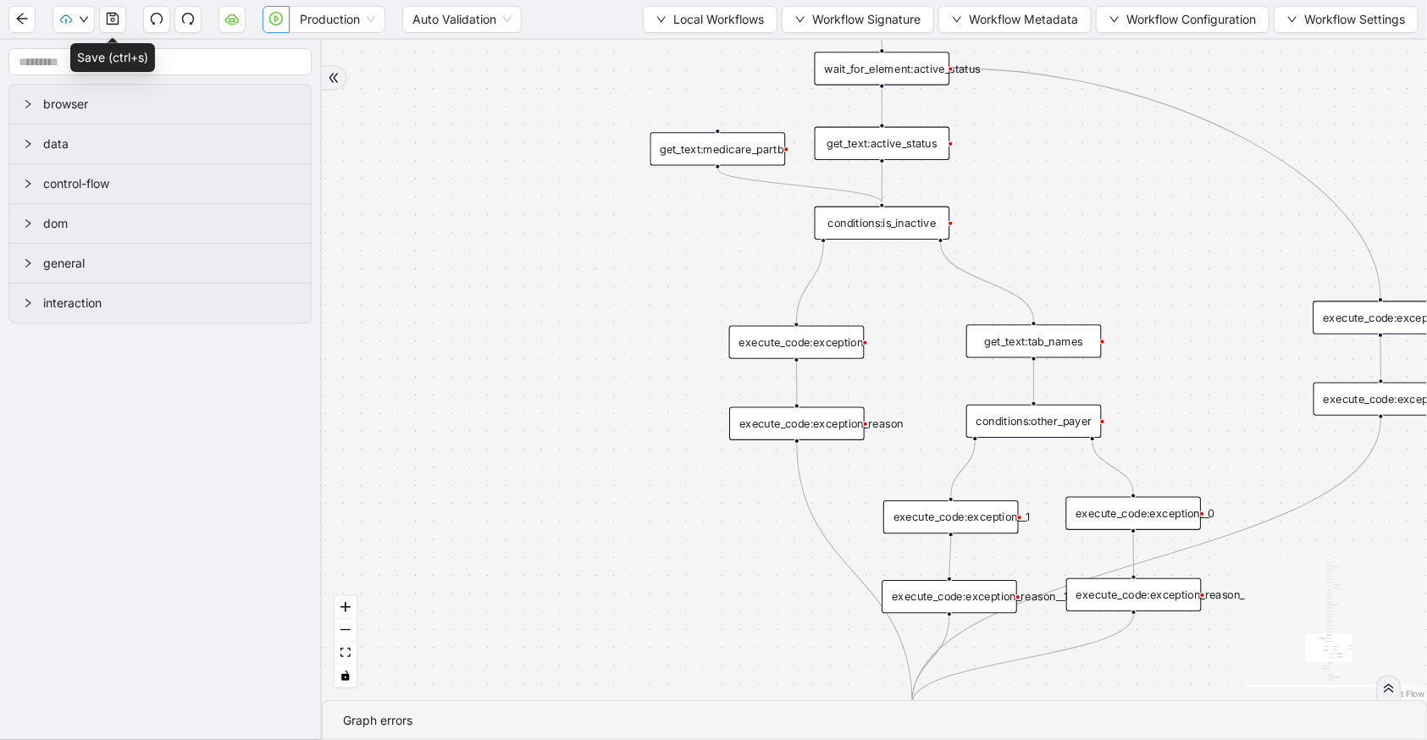
drag, startPoint x: 994, startPoint y: 418, endPoint x: 990, endPoint y: 190, distance: 227.9
click at [990, 193] on div "trigger set_form_value:username set_form_value:password new_tab:navinet delay: …" at bounding box center [874, 370] width 1105 height 661
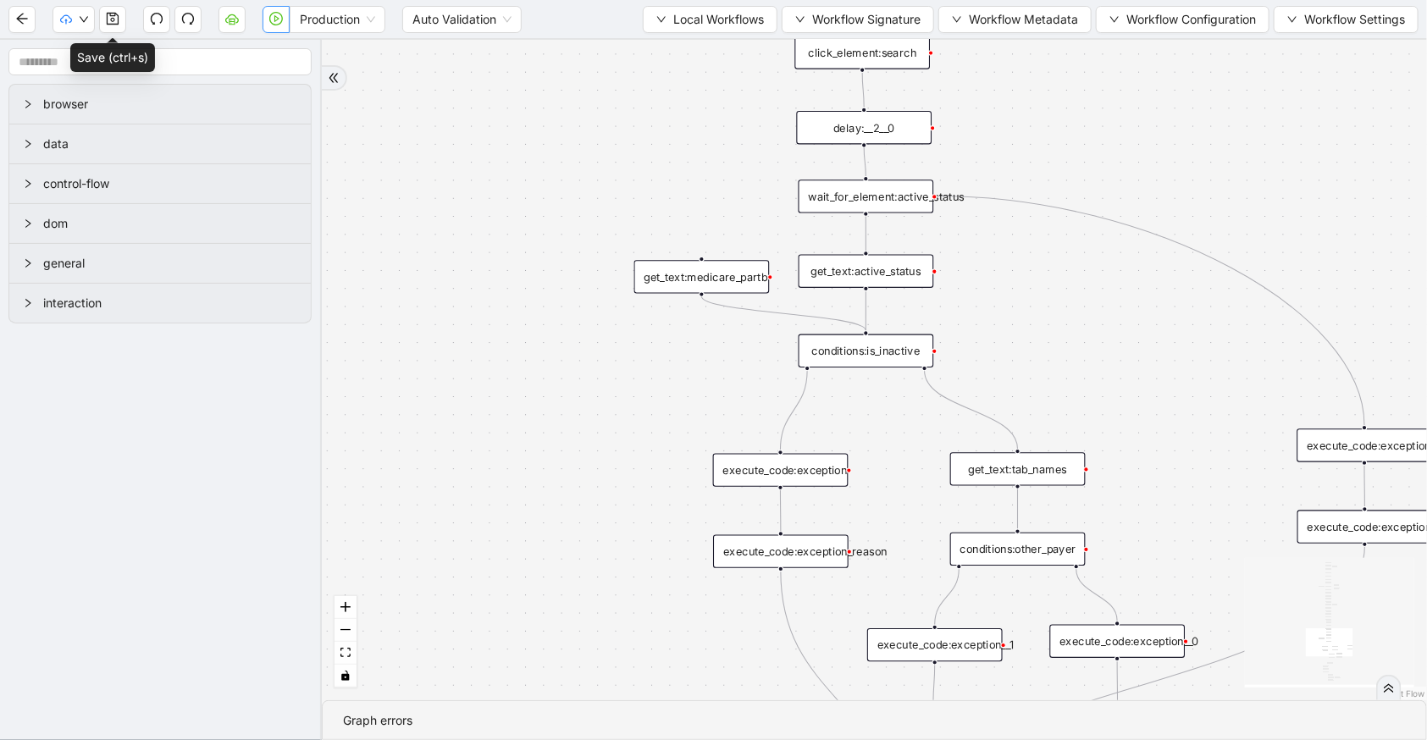
drag, startPoint x: 611, startPoint y: 601, endPoint x: 601, endPoint y: 739, distance: 137.6
click at [601, 739] on section "trigger set_form_value:username set_form_value:password new_tab:navinet delay: …" at bounding box center [874, 390] width 1105 height 701
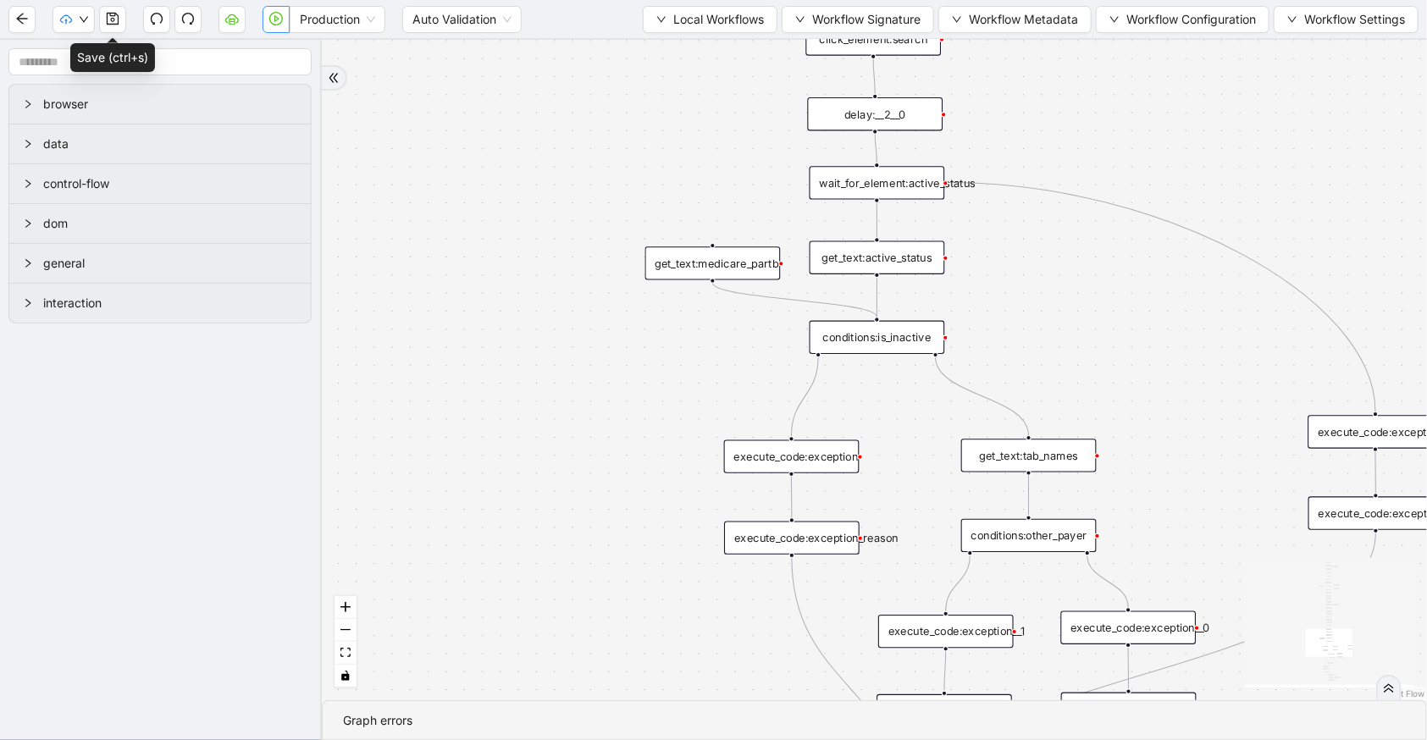
drag, startPoint x: 594, startPoint y: 415, endPoint x: 605, endPoint y: 394, distance: 23.9
click at [605, 394] on div "trigger set_form_value:username set_form_value:password new_tab:navinet delay: …" at bounding box center [874, 370] width 1105 height 661
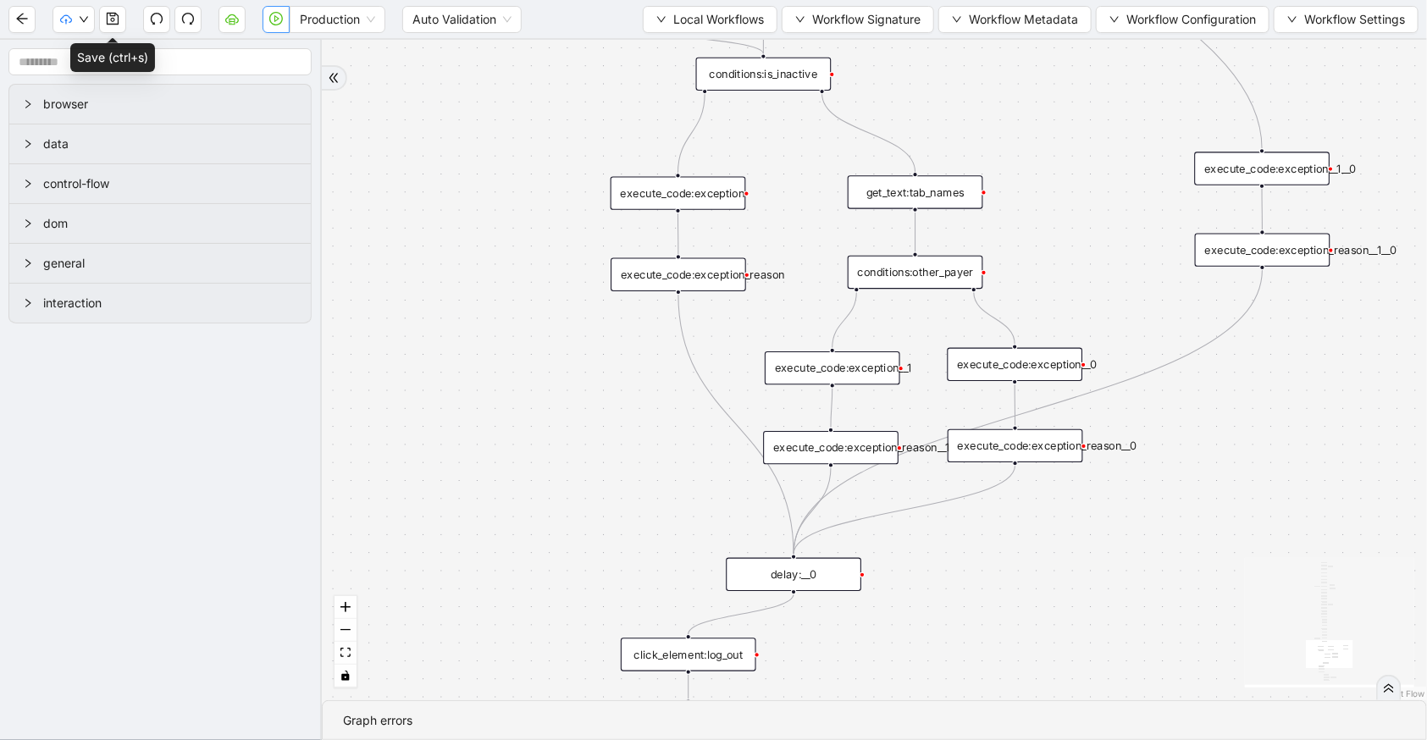
drag, startPoint x: 546, startPoint y: 508, endPoint x: 449, endPoint y: 258, distance: 268.7
click at [449, 258] on div "trigger set_form_value:username set_form_value:password new_tab:navinet delay: …" at bounding box center [874, 370] width 1105 height 661
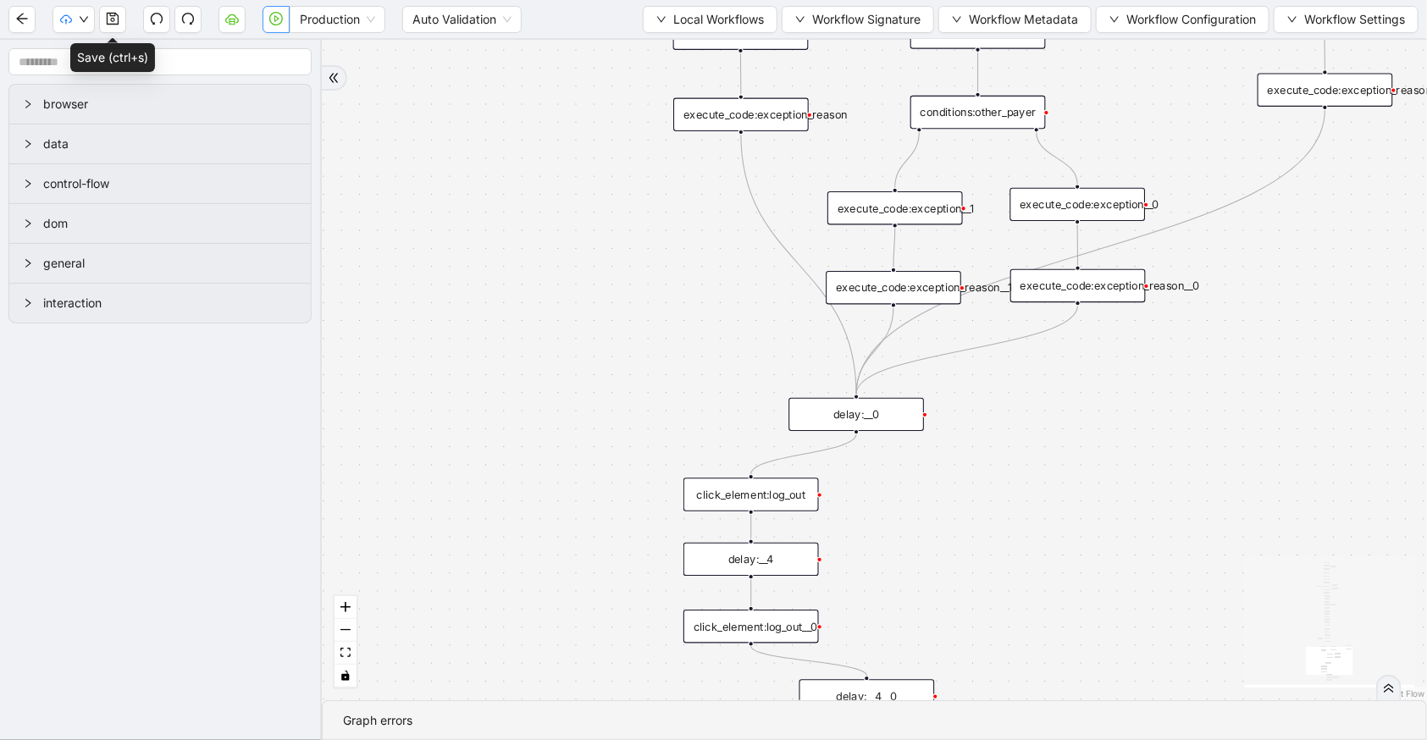
drag, startPoint x: 508, startPoint y: 498, endPoint x: 571, endPoint y: 343, distance: 167.2
click at [571, 343] on div "trigger set_form_value:username set_form_value:password new_tab:navinet delay: …" at bounding box center [874, 370] width 1105 height 661
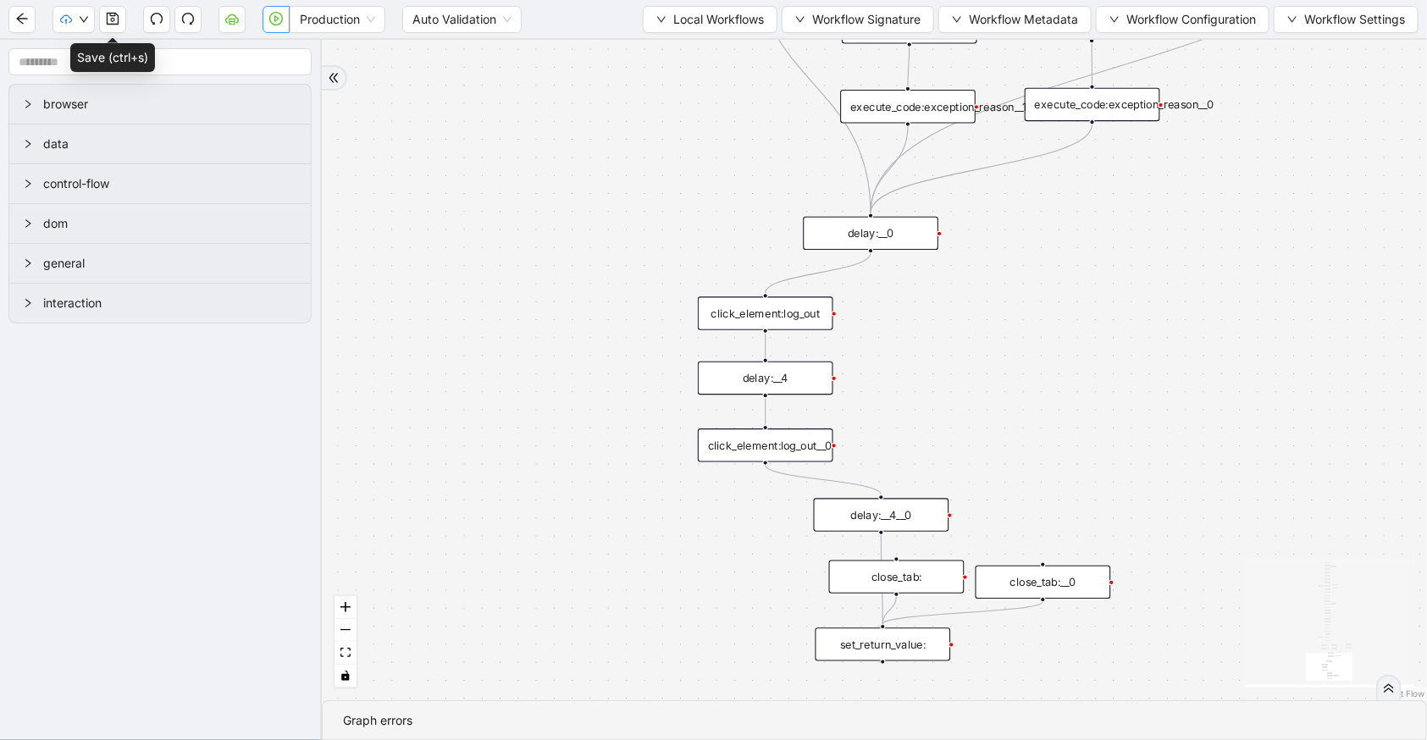
drag, startPoint x: 561, startPoint y: 438, endPoint x: 579, endPoint y: 332, distance: 107.4
click at [579, 332] on div "trigger set_form_value:username set_form_value:password new_tab:navinet delay: …" at bounding box center [874, 370] width 1105 height 661
click at [845, 652] on div "set_return_value:" at bounding box center [885, 639] width 136 height 33
click at [846, 644] on div "set_return_value:" at bounding box center [885, 639] width 136 height 33
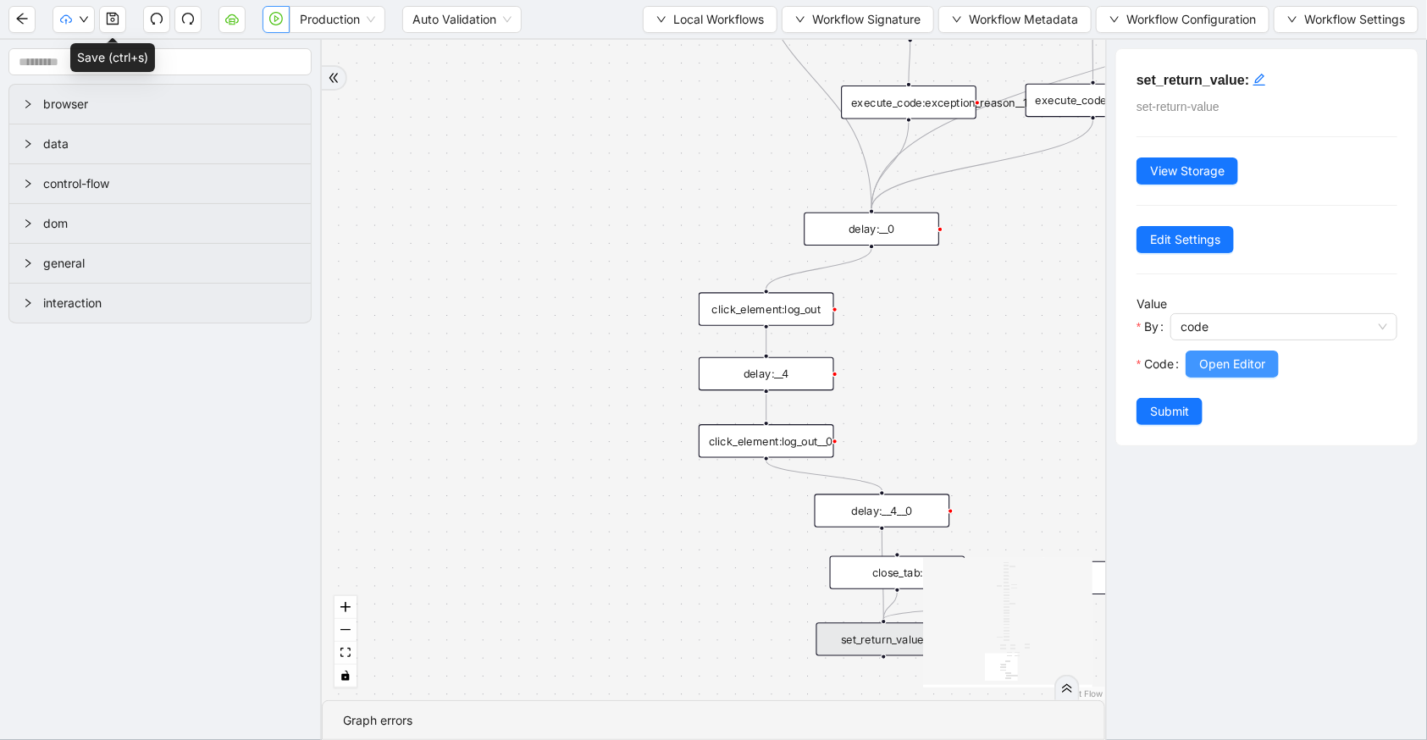
click at [1248, 356] on span "Open Editor" at bounding box center [1232, 364] width 66 height 19
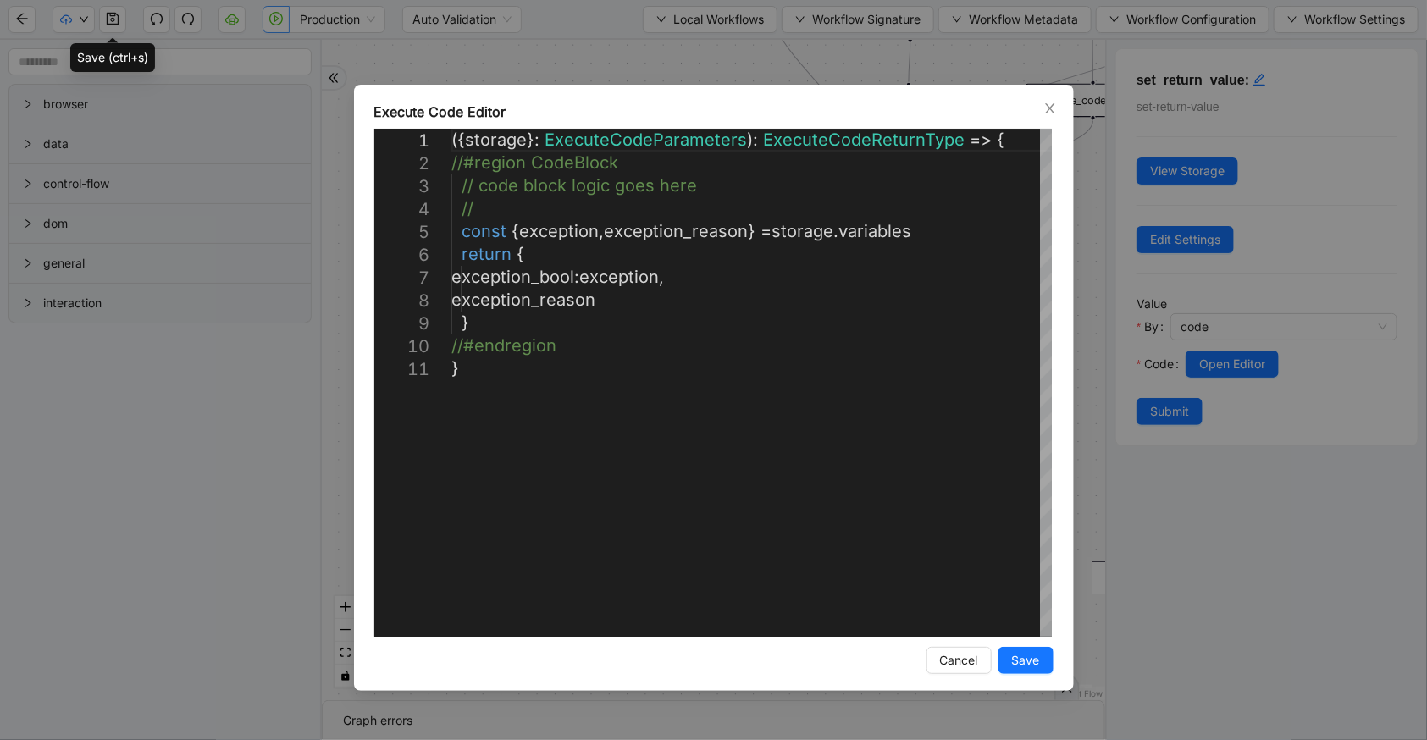
click at [1044, 109] on icon "close" at bounding box center [1051, 109] width 14 height 14
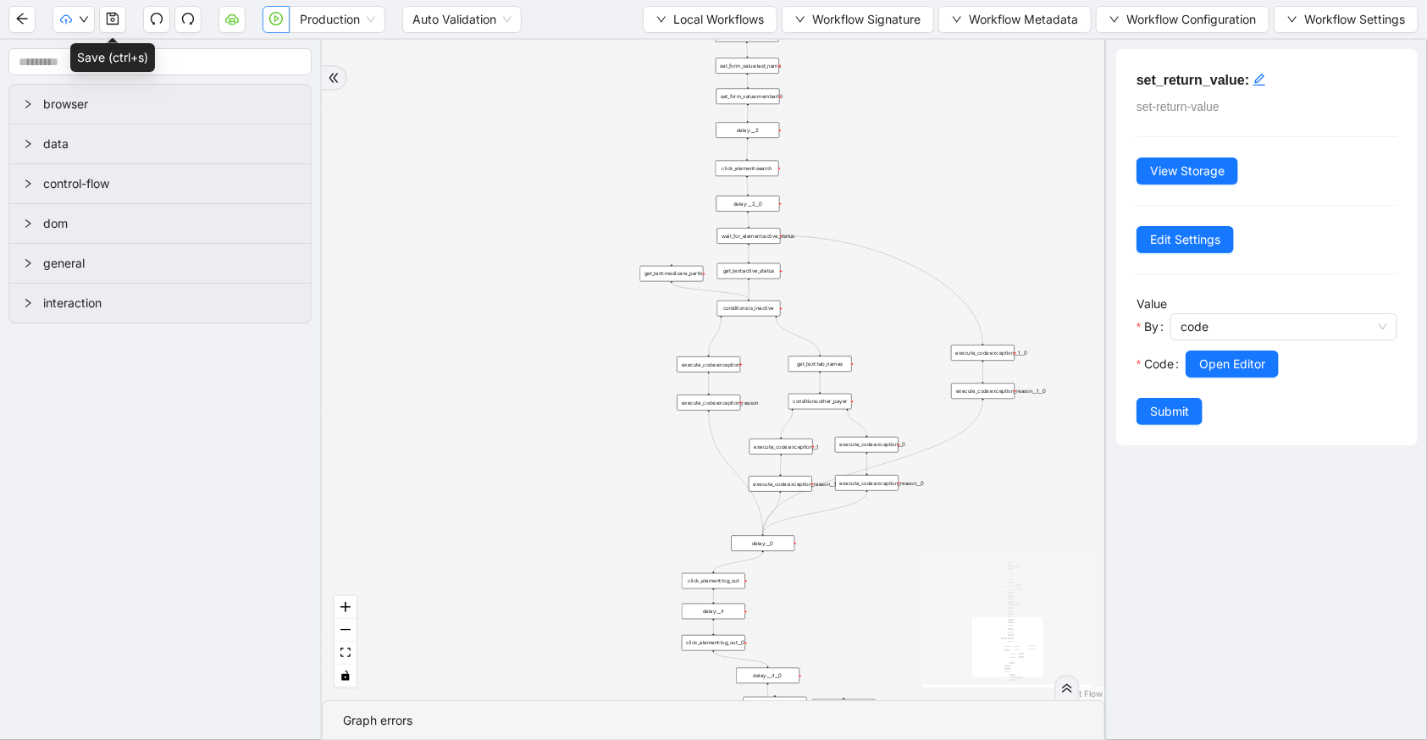
drag, startPoint x: 603, startPoint y: 483, endPoint x: 602, endPoint y: 523, distance: 39.8
click at [602, 523] on div "trigger set_form_value:username set_form_value:password new_tab:navinet delay: …" at bounding box center [714, 370] width 784 height 661
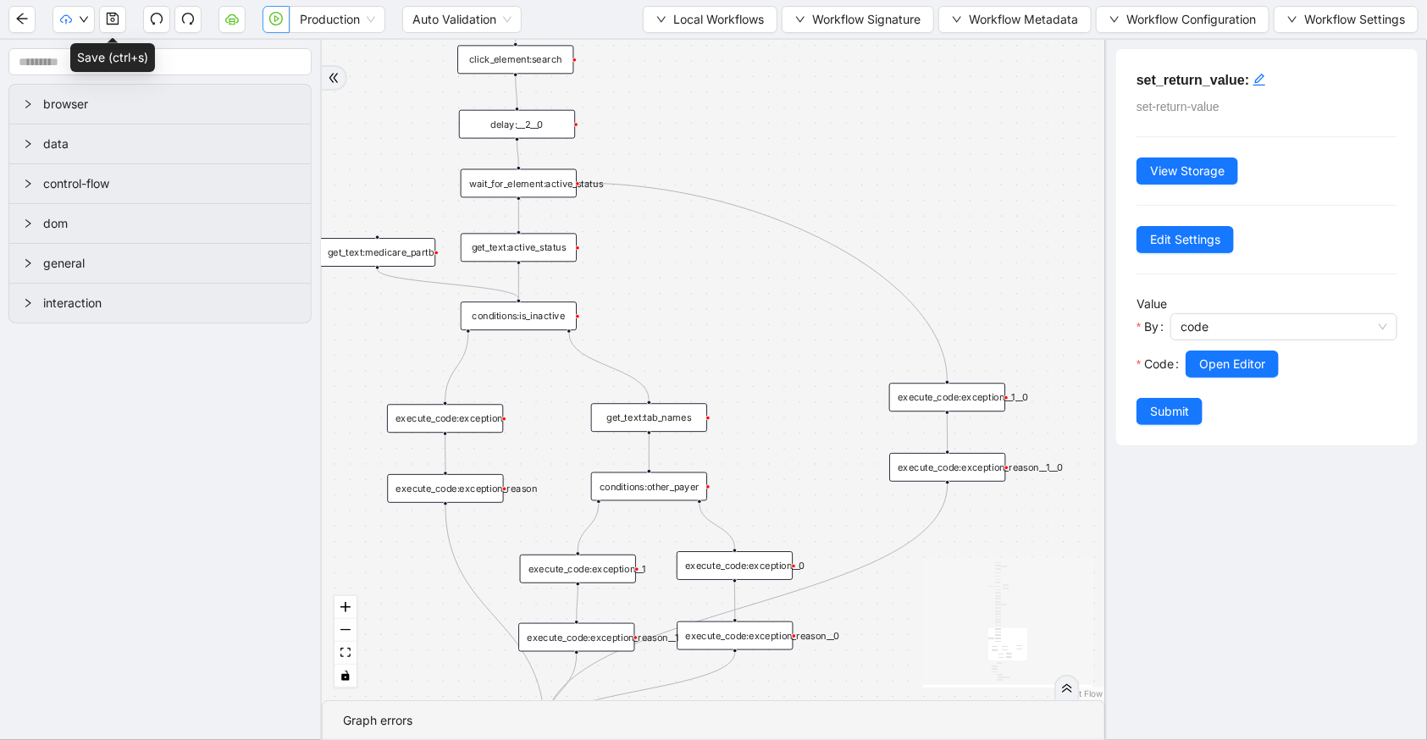
drag, startPoint x: 882, startPoint y: 324, endPoint x: 660, endPoint y: 272, distance: 228.1
click at [660, 272] on div "trigger set_form_value:username set_form_value:password new_tab:navinet delay: …" at bounding box center [714, 370] width 784 height 661
click at [984, 401] on div "execute_code:exception__1__0" at bounding box center [947, 397] width 116 height 29
click at [993, 401] on div "execute_code:exception__1__0" at bounding box center [947, 398] width 116 height 29
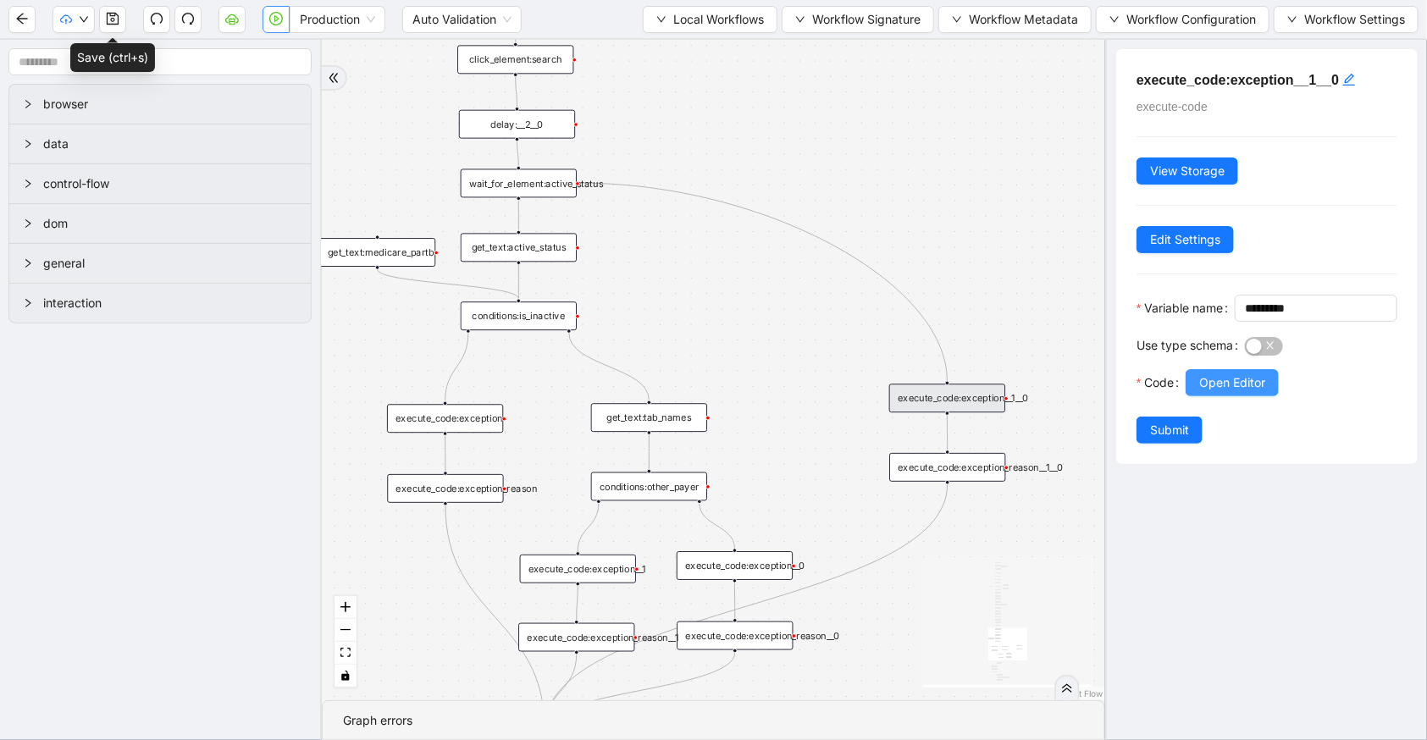
click at [1206, 392] on span "Open Editor" at bounding box center [1232, 383] width 66 height 19
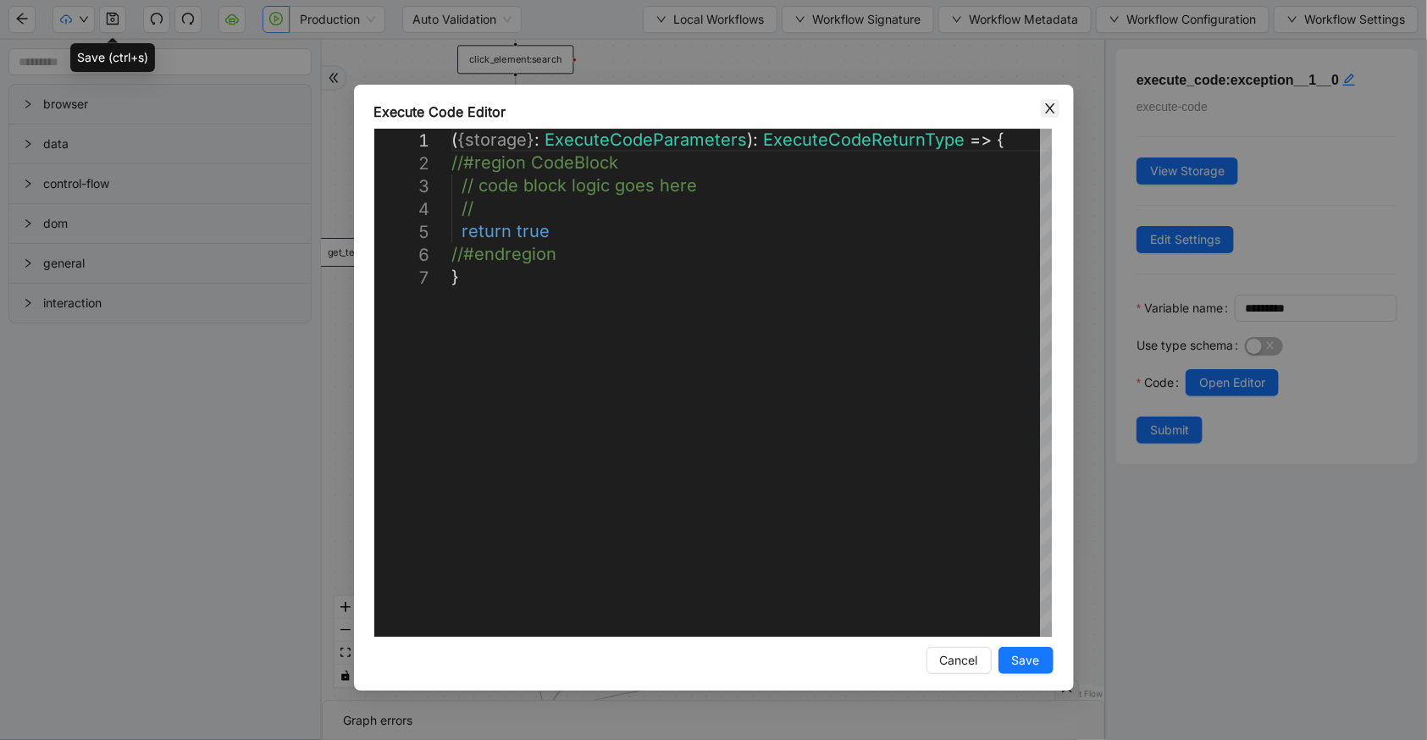
click at [1052, 111] on icon "close" at bounding box center [1049, 108] width 9 height 10
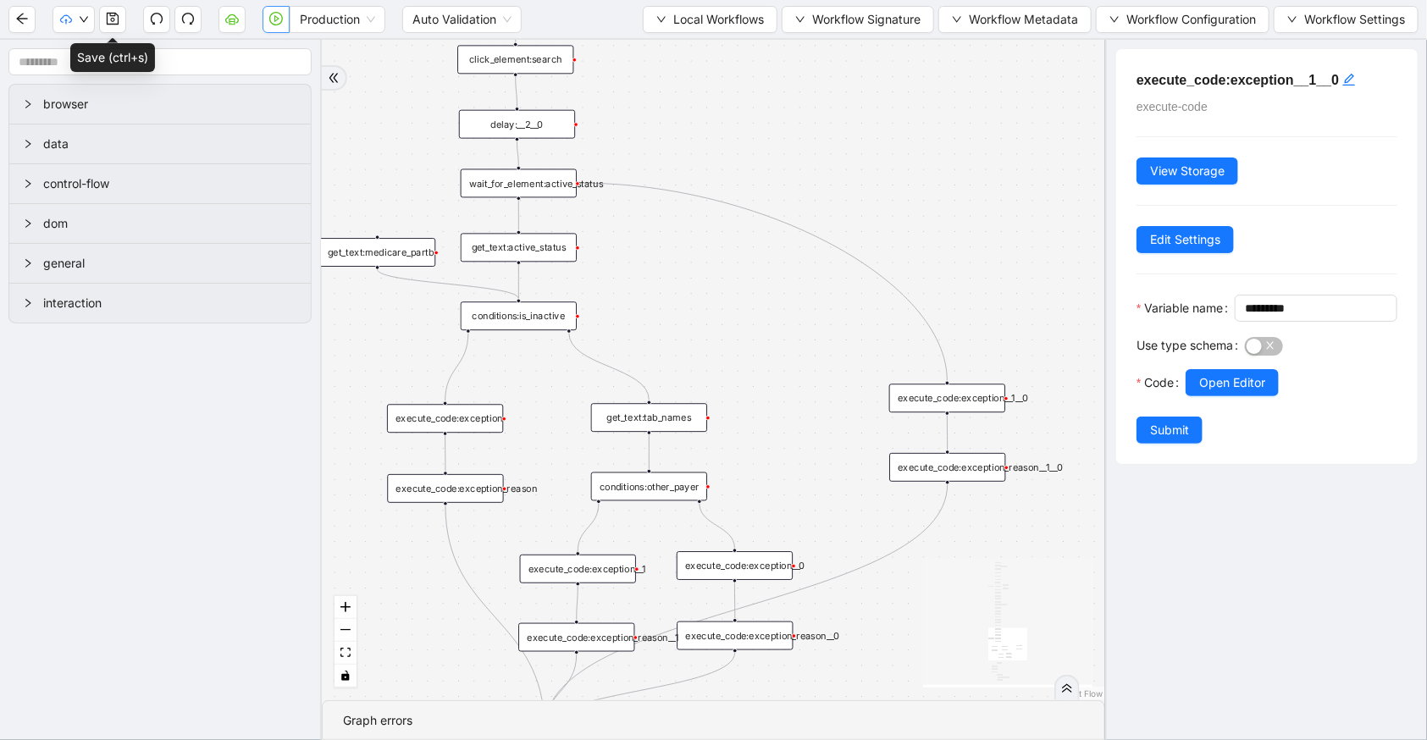
click at [960, 473] on div "execute_code:exception_reason__1__0" at bounding box center [947, 467] width 116 height 29
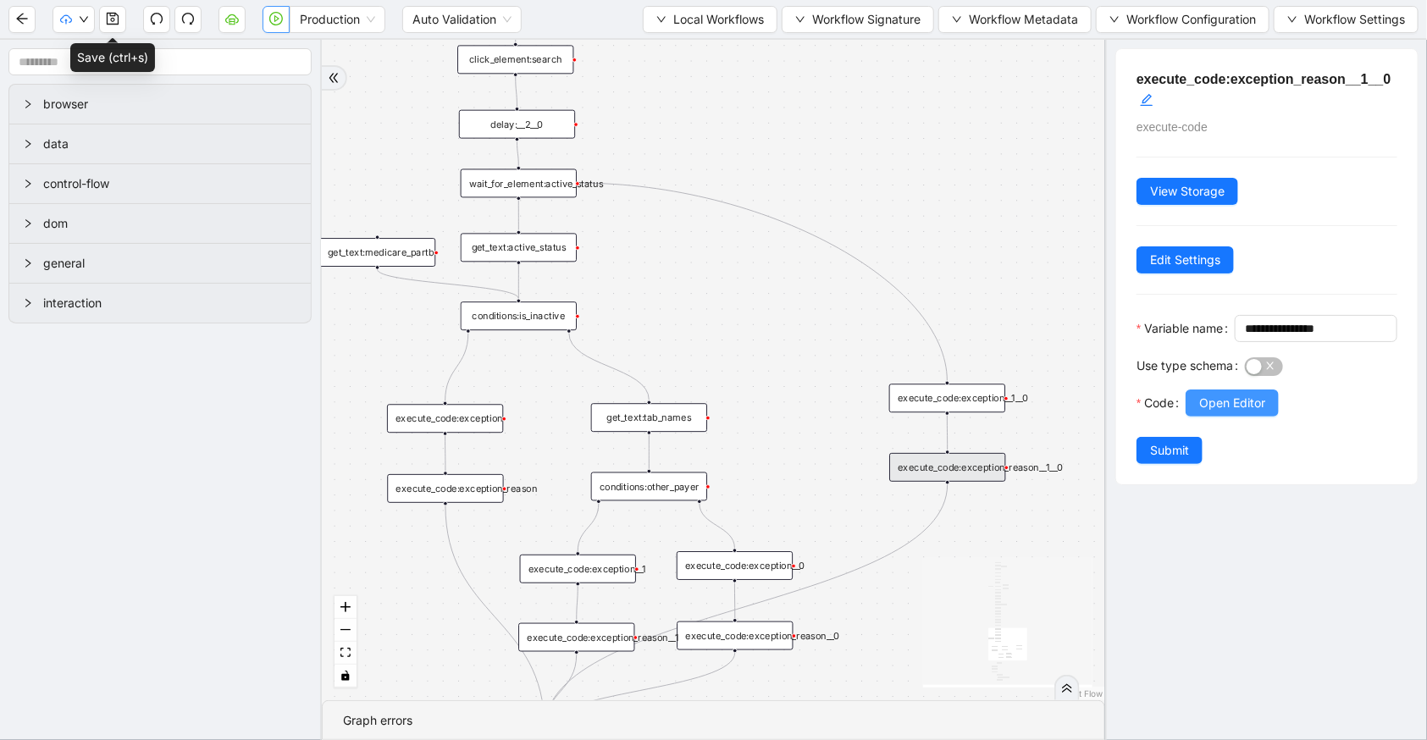
click at [1202, 413] on span "Open Editor" at bounding box center [1232, 403] width 66 height 19
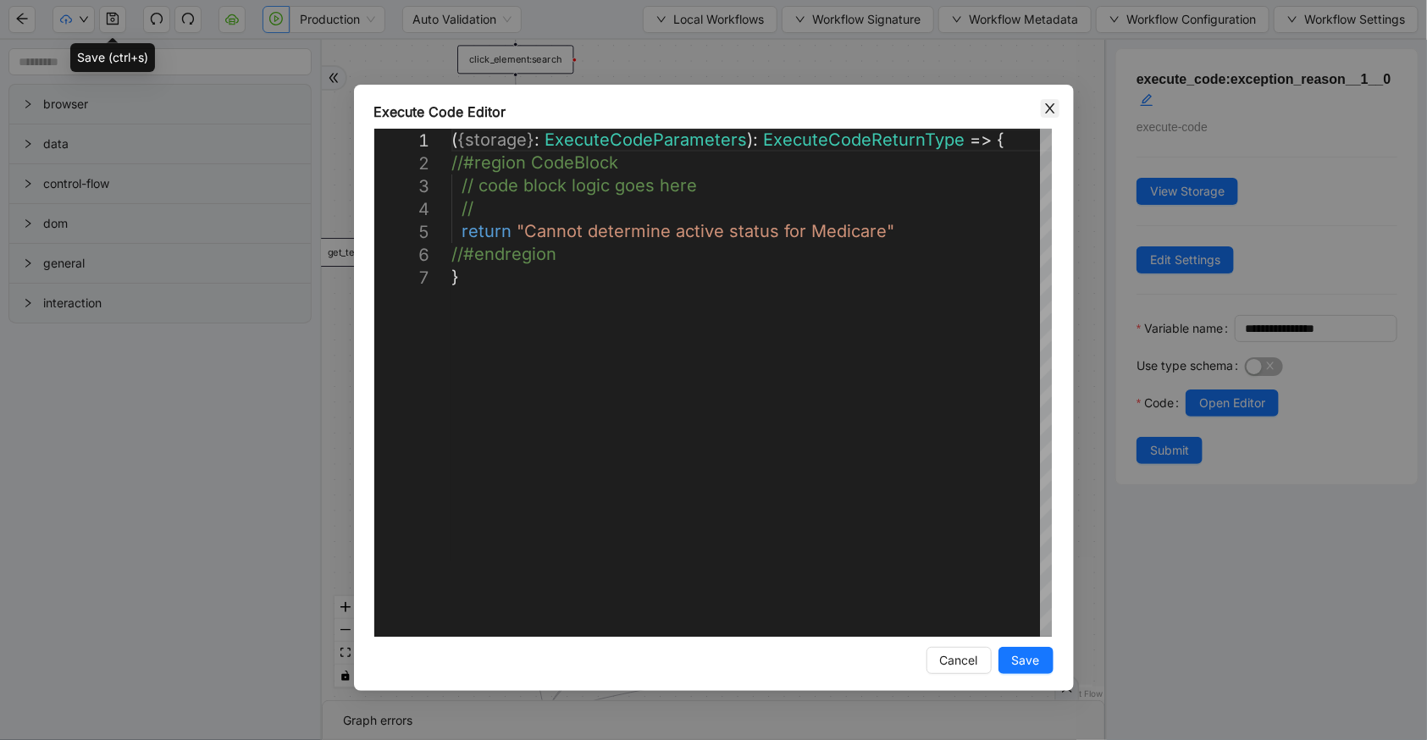
click at [1042, 108] on span "Close" at bounding box center [1050, 108] width 19 height 19
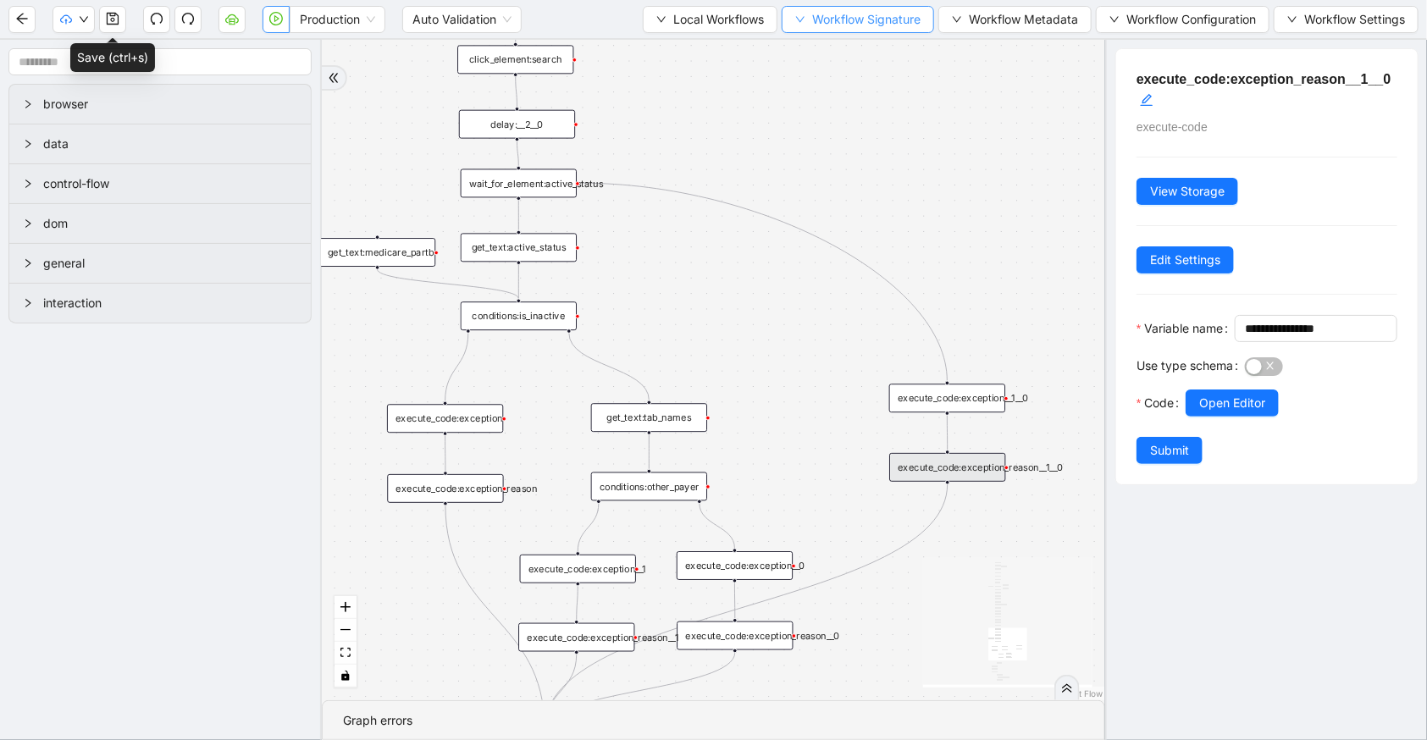
click at [863, 11] on span "Workflow Signature" at bounding box center [866, 19] width 108 height 19
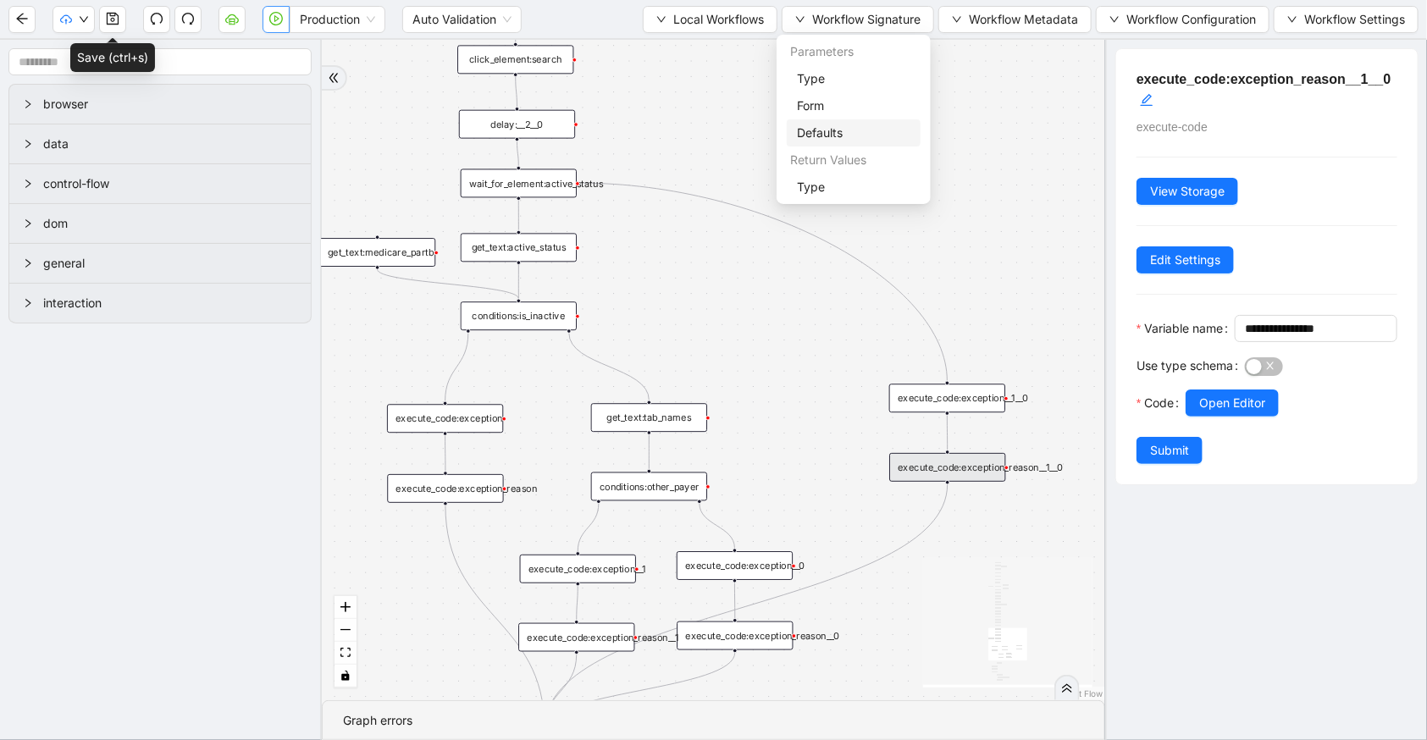
click at [843, 140] on span "Defaults" at bounding box center [854, 133] width 114 height 19
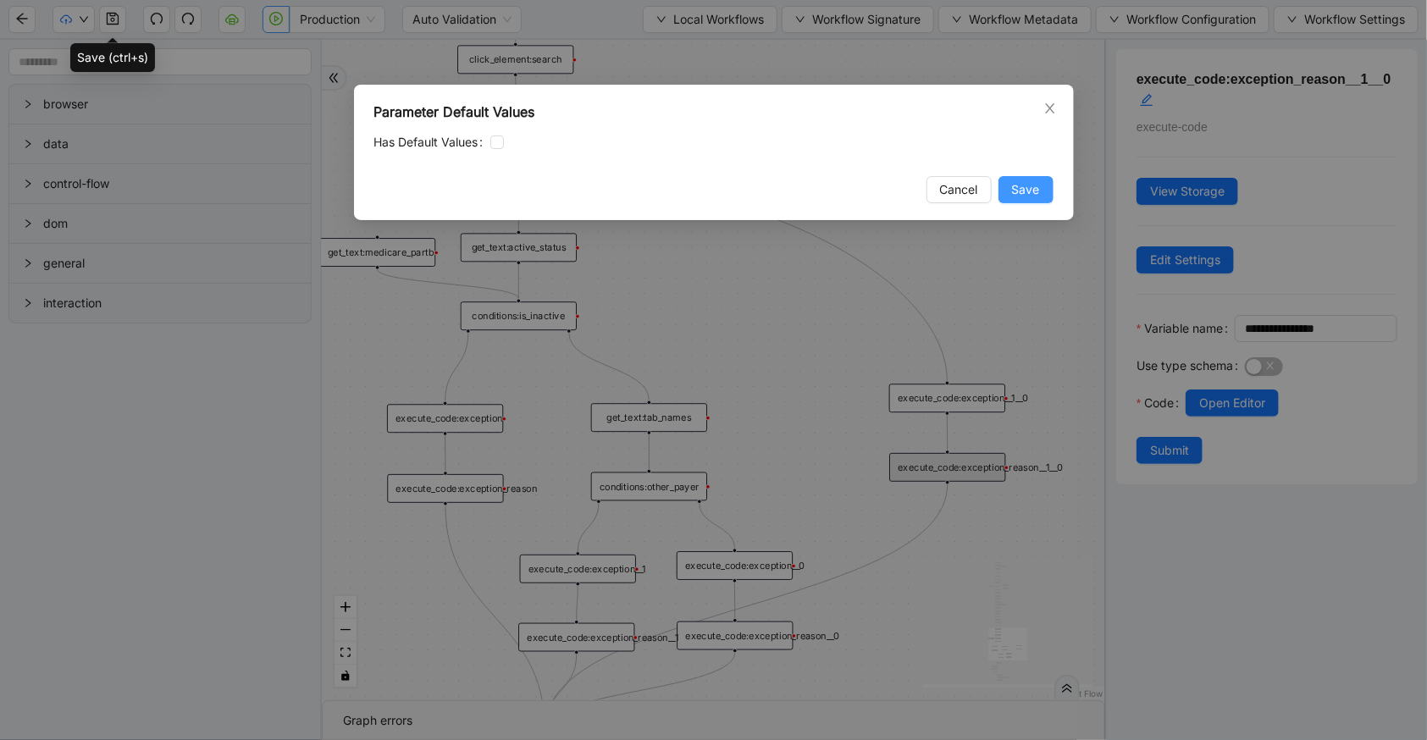
click at [1031, 197] on span "Save" at bounding box center [1026, 189] width 28 height 19
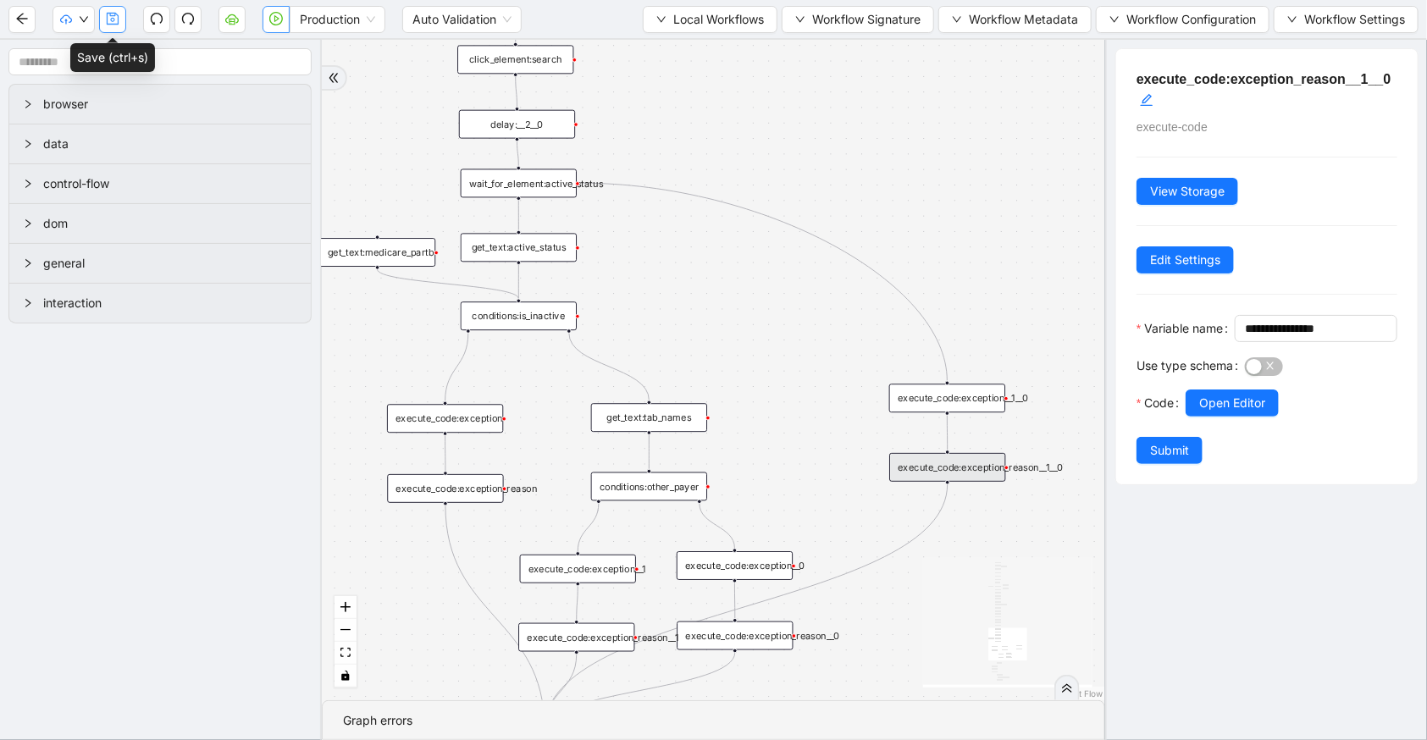
click at [110, 14] on icon "save" at bounding box center [113, 19] width 12 height 12
